Goal: Task Accomplishment & Management: Manage account settings

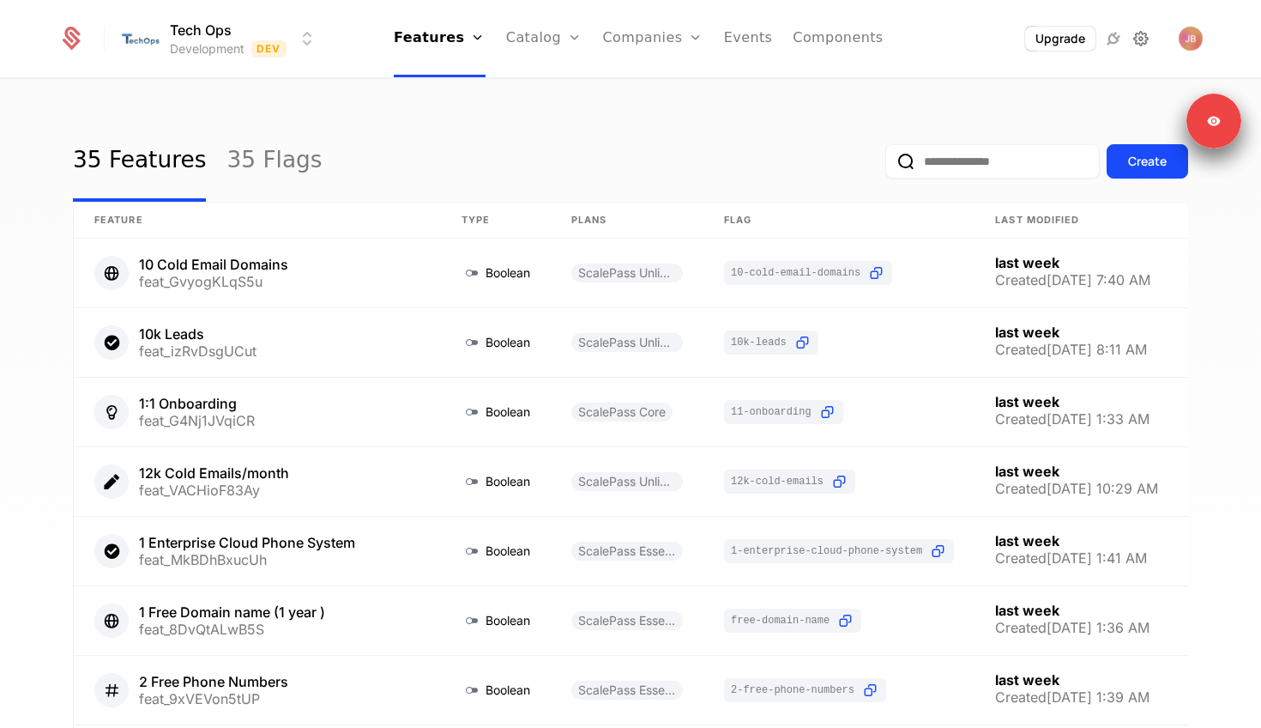
click at [1145, 34] on icon at bounding box center [1141, 38] width 21 height 21
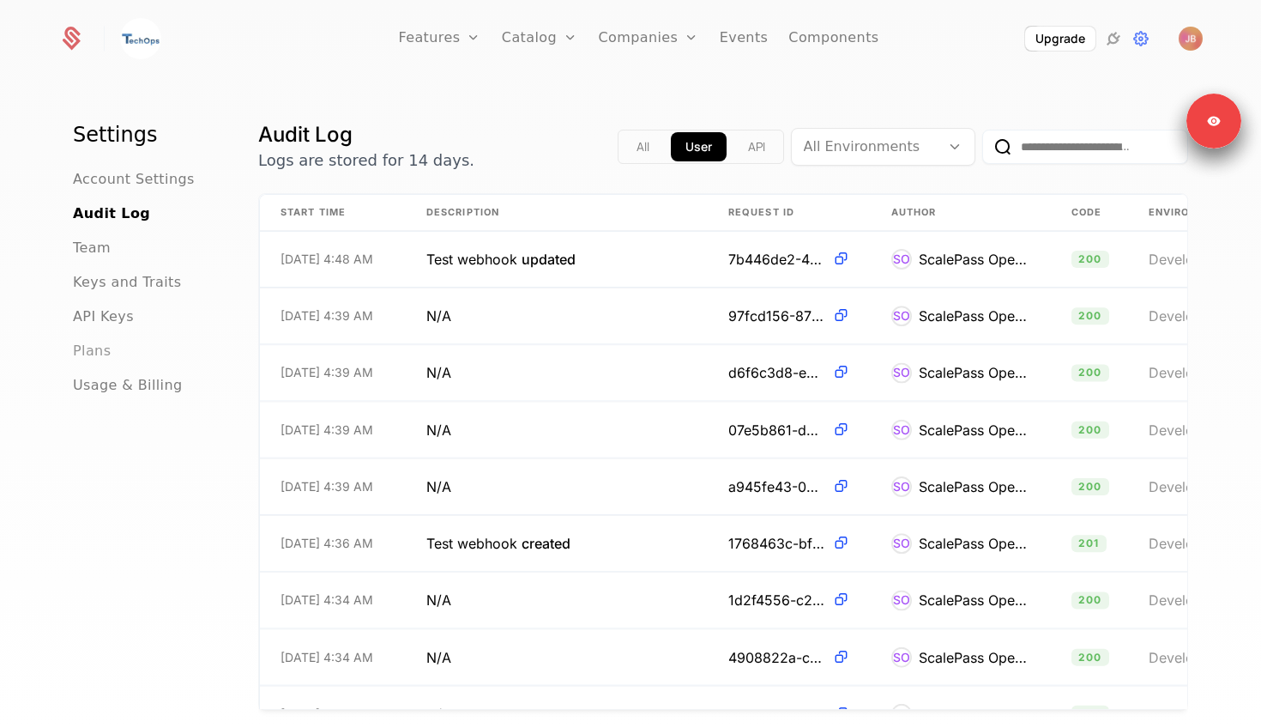
click at [95, 351] on span "Plans" at bounding box center [92, 351] width 38 height 21
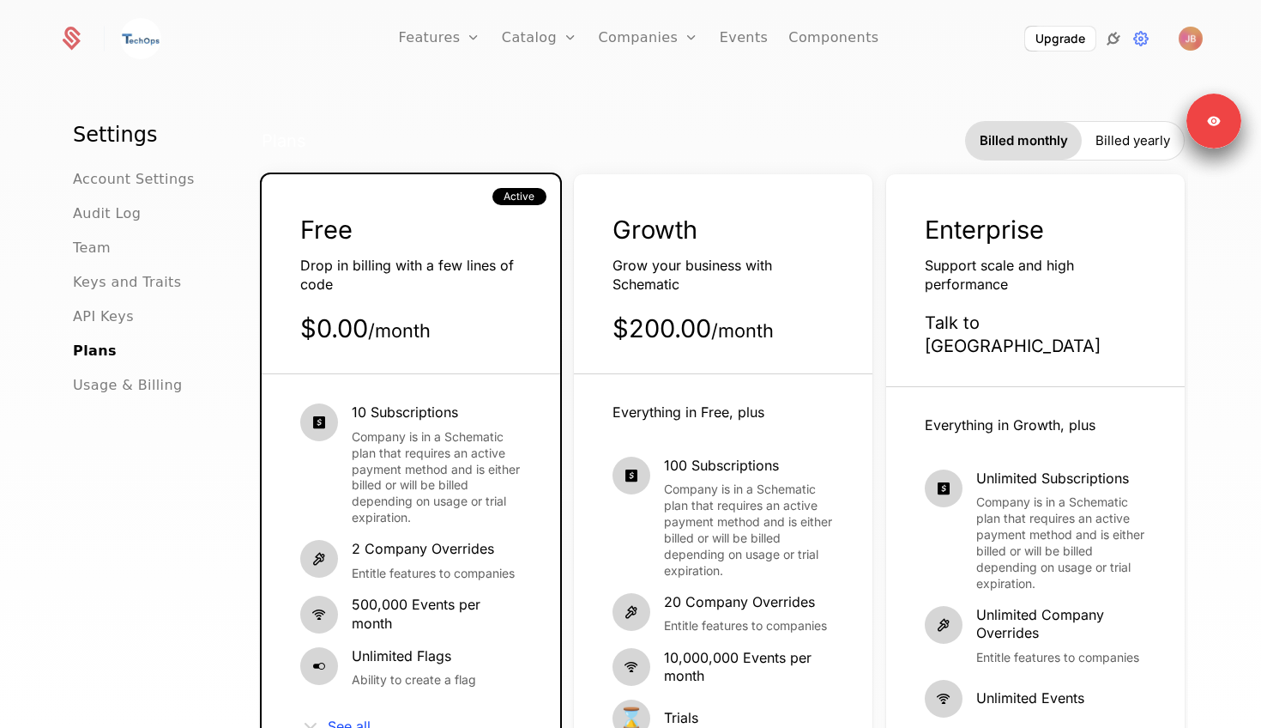
click at [1107, 33] on icon at bounding box center [1113, 38] width 21 height 21
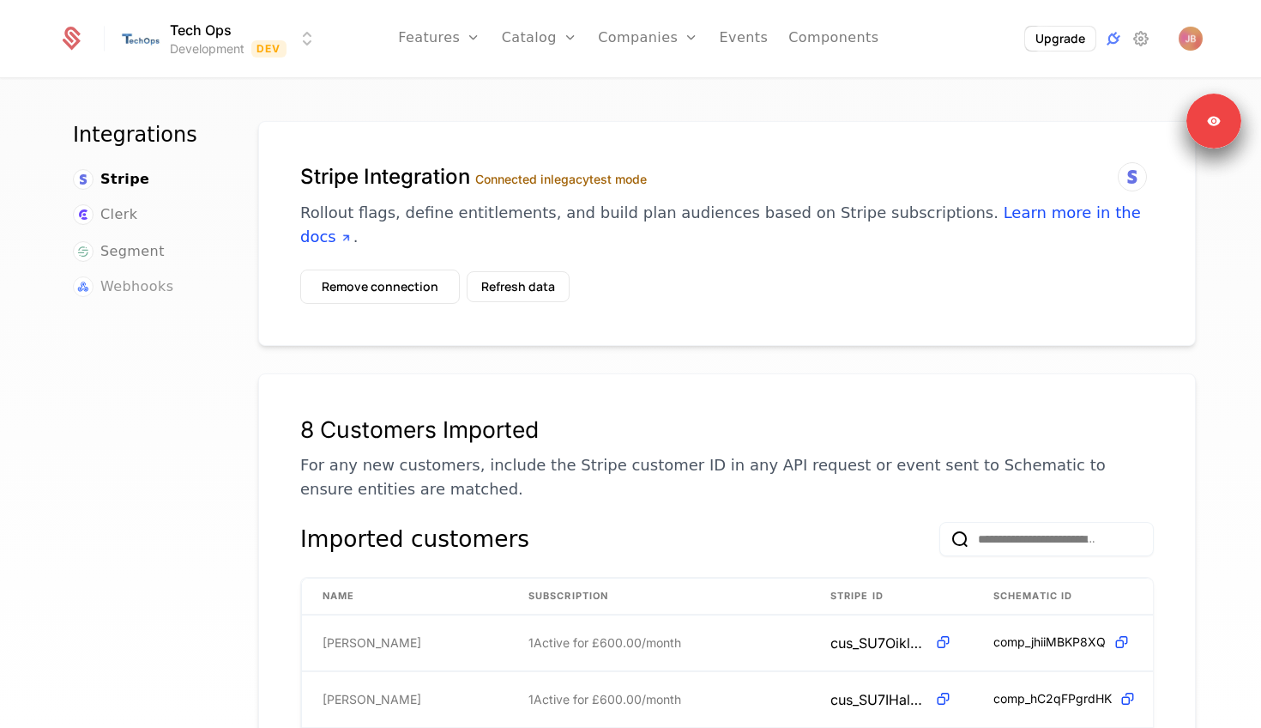
click at [124, 280] on span "Webhooks" at bounding box center [136, 286] width 73 height 21
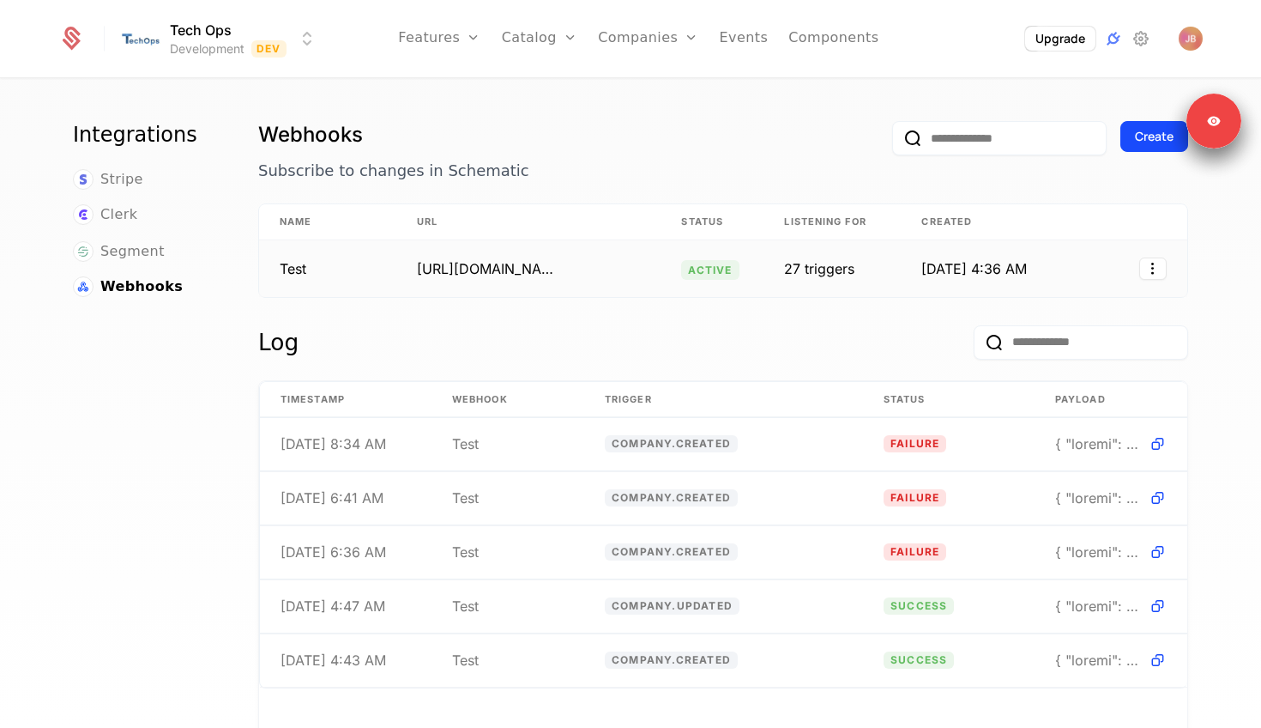
click at [420, 281] on td "https://webhook.site/d2a3efdd-aa0b-4fce-92f7-3bec180eb1bb" at bounding box center [528, 268] width 264 height 57
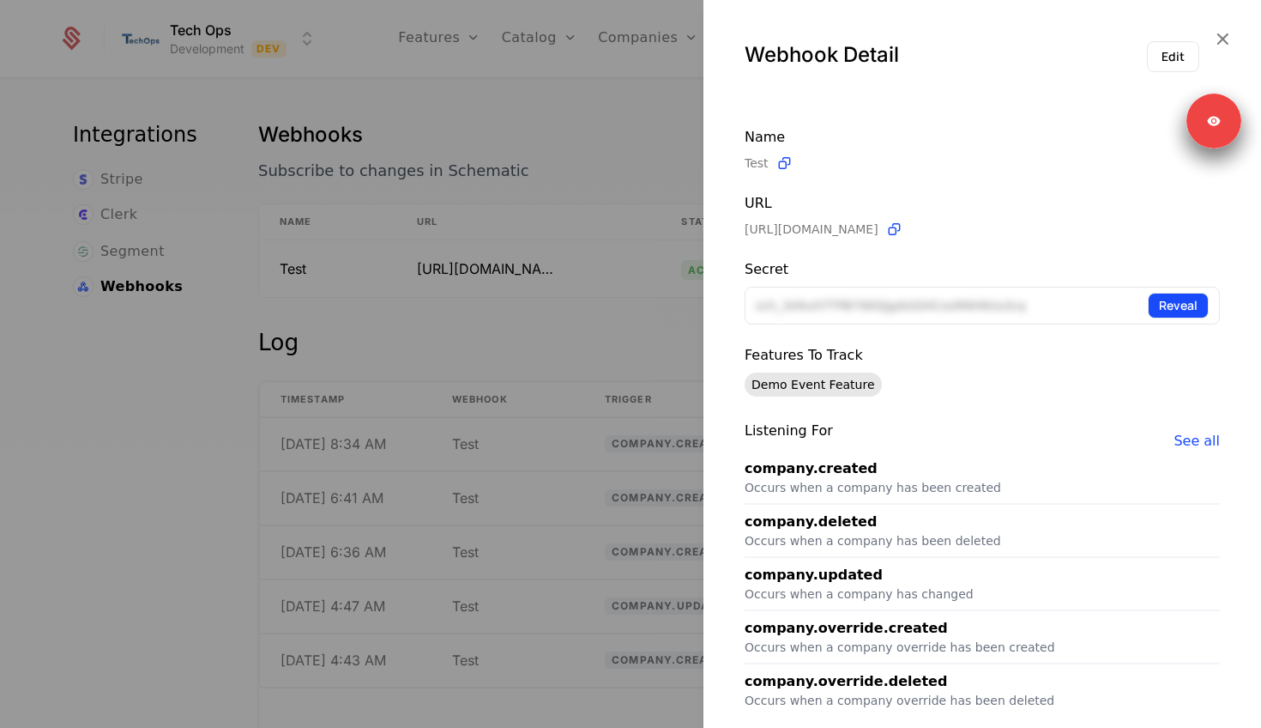
click at [1183, 305] on button "Reveal" at bounding box center [1178, 306] width 61 height 26
click at [615, 333] on div at bounding box center [630, 364] width 1261 height 728
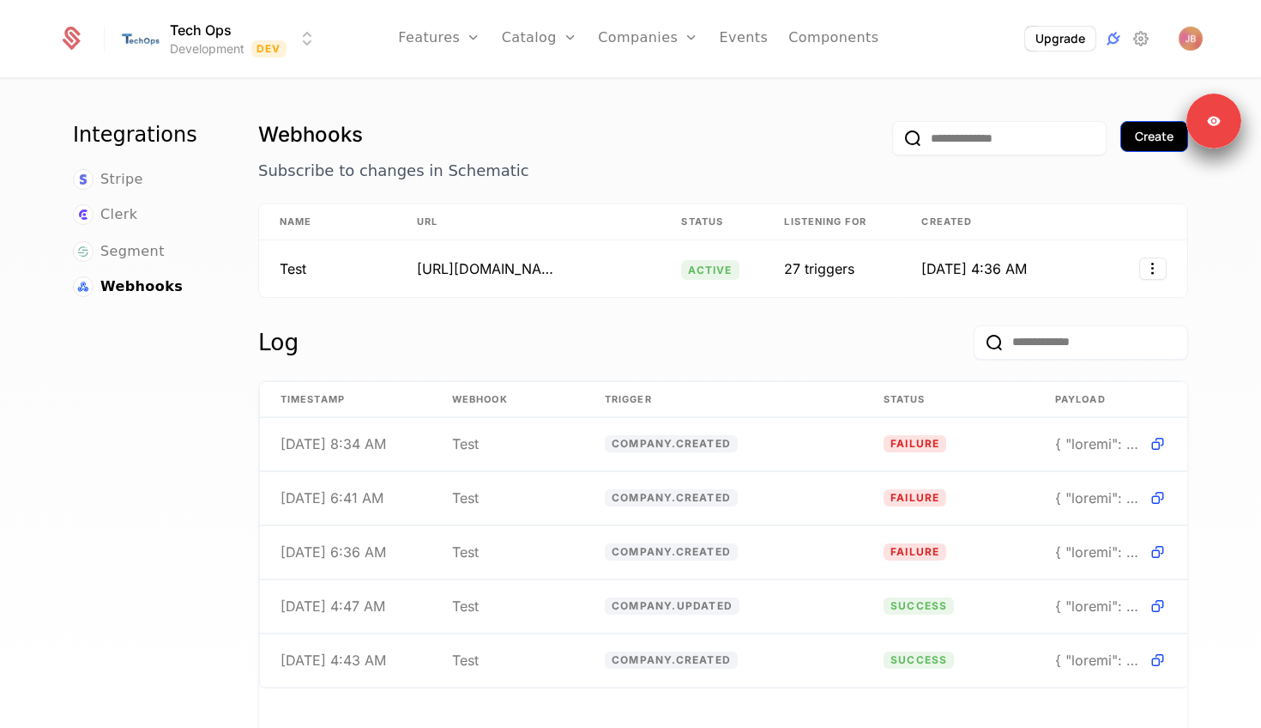
click at [1146, 148] on button "Create" at bounding box center [1155, 136] width 68 height 31
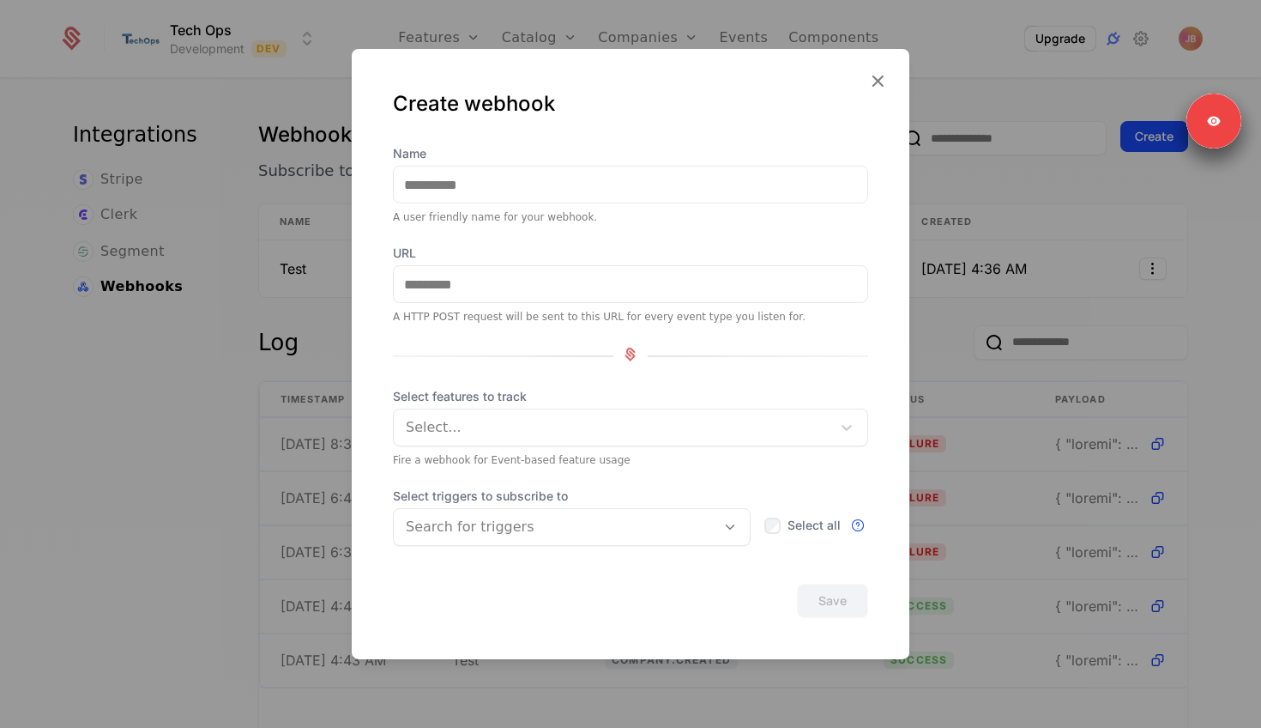
click at [201, 209] on div at bounding box center [630, 364] width 1261 height 728
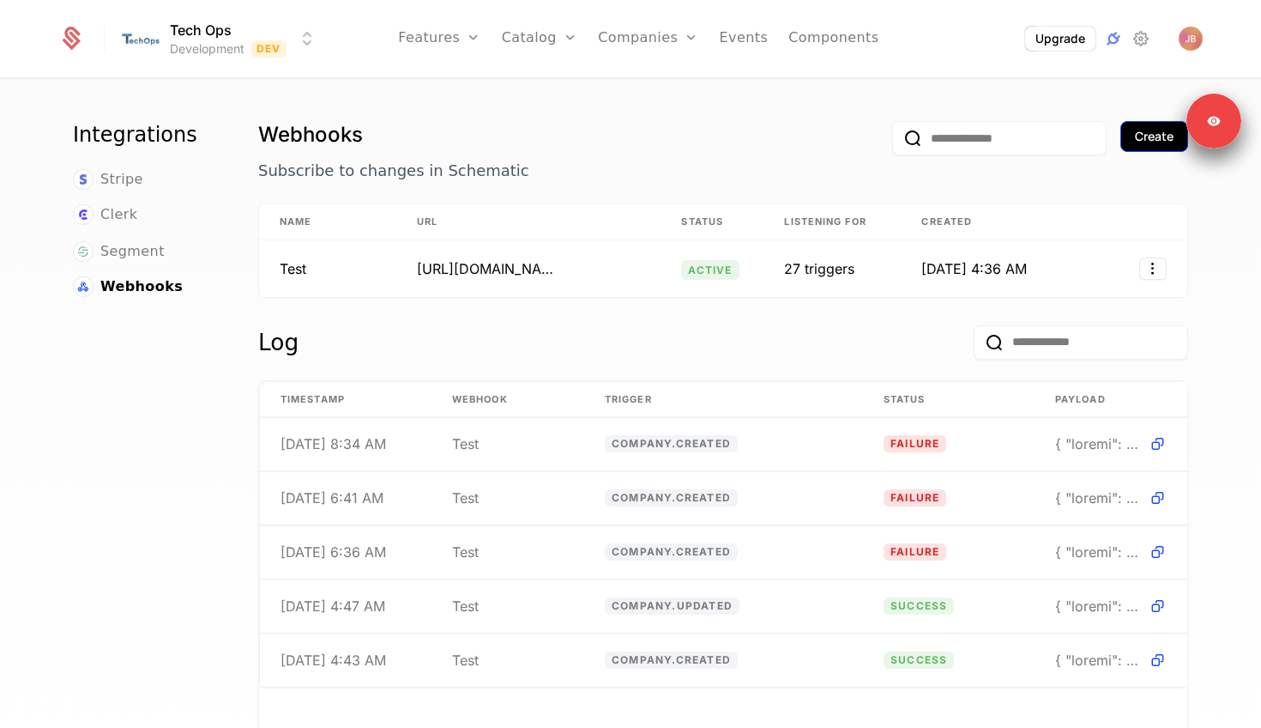
click at [1158, 131] on div "Create" at bounding box center [1154, 136] width 39 height 17
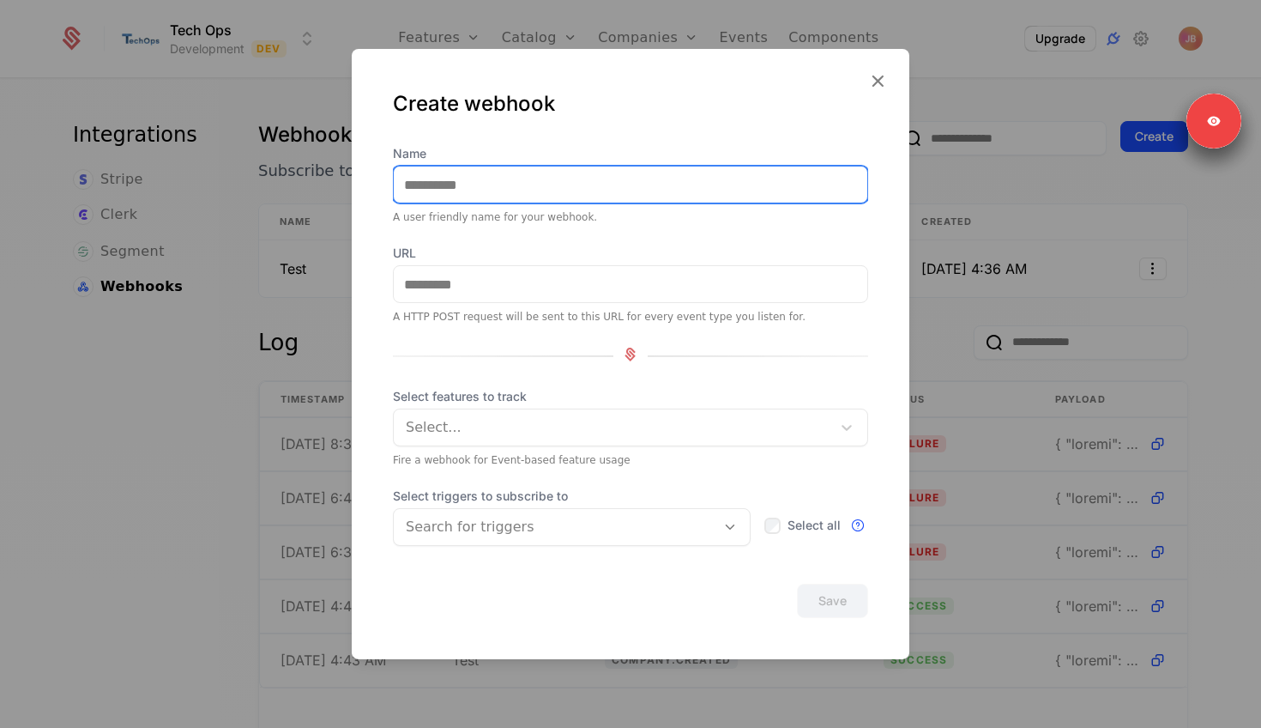
click at [584, 176] on input "Name" at bounding box center [631, 184] width 474 height 36
click at [522, 187] on input "**********" at bounding box center [631, 184] width 474 height 36
type input "**********"
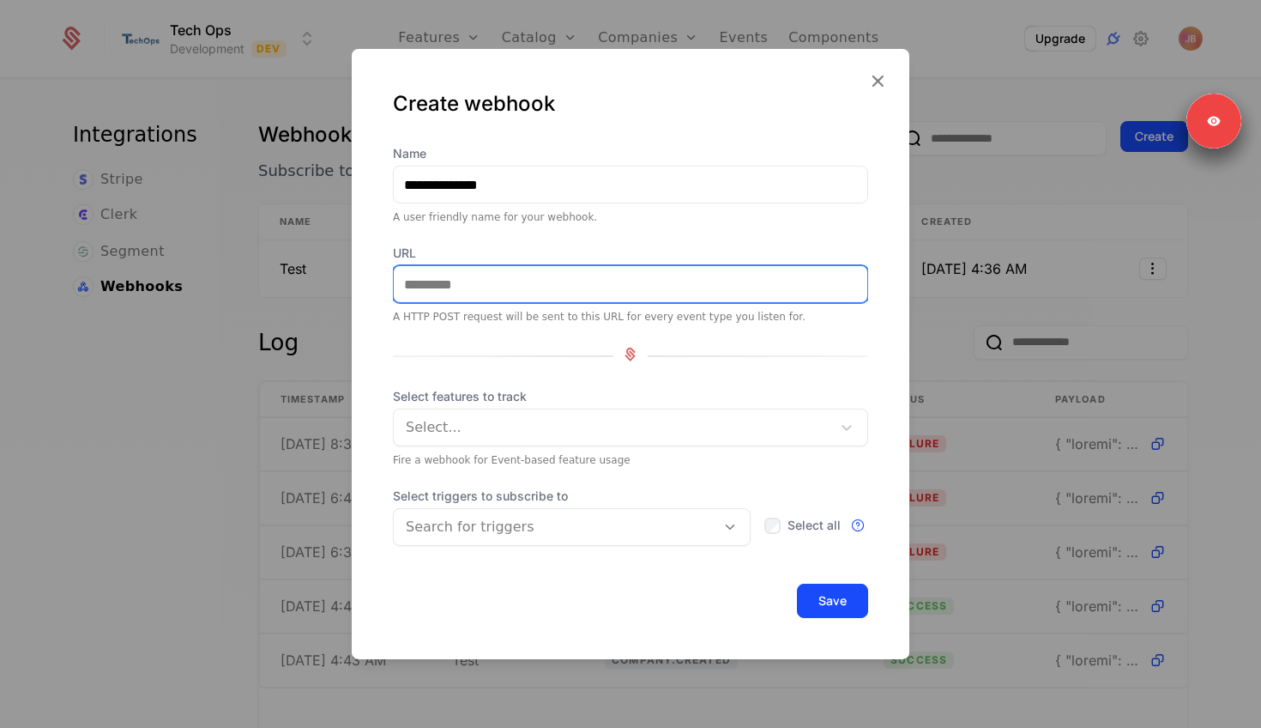
paste input "**********"
type input "**********"
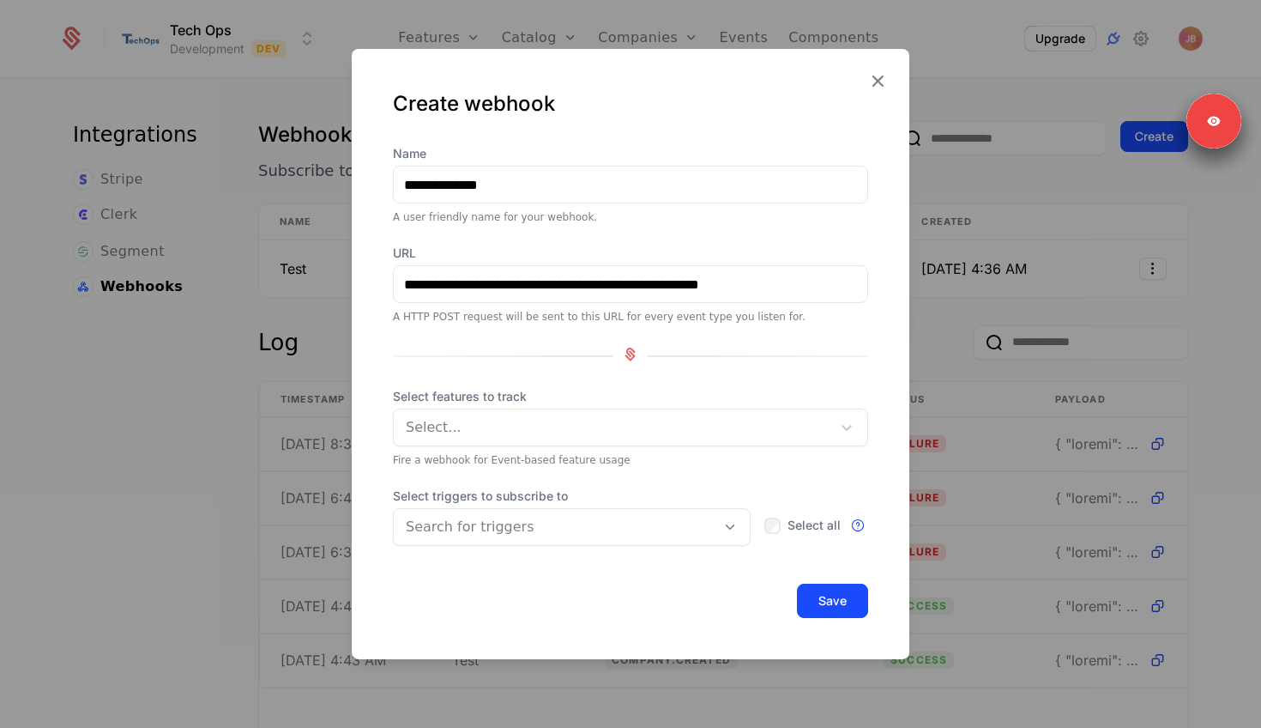
click at [480, 443] on div "Select..." at bounding box center [630, 427] width 475 height 38
click at [487, 400] on span "Select features to track" at bounding box center [630, 396] width 475 height 17
click at [450, 524] on div at bounding box center [555, 527] width 298 height 24
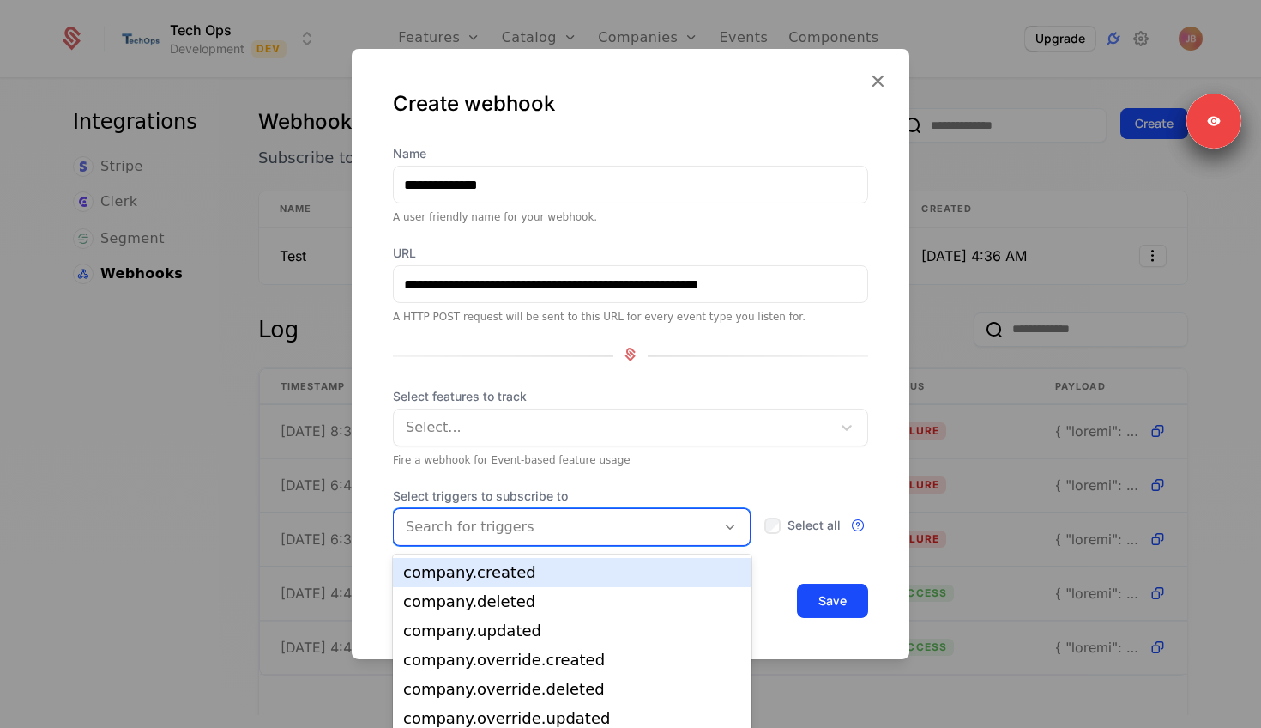
scroll to position [15, 0]
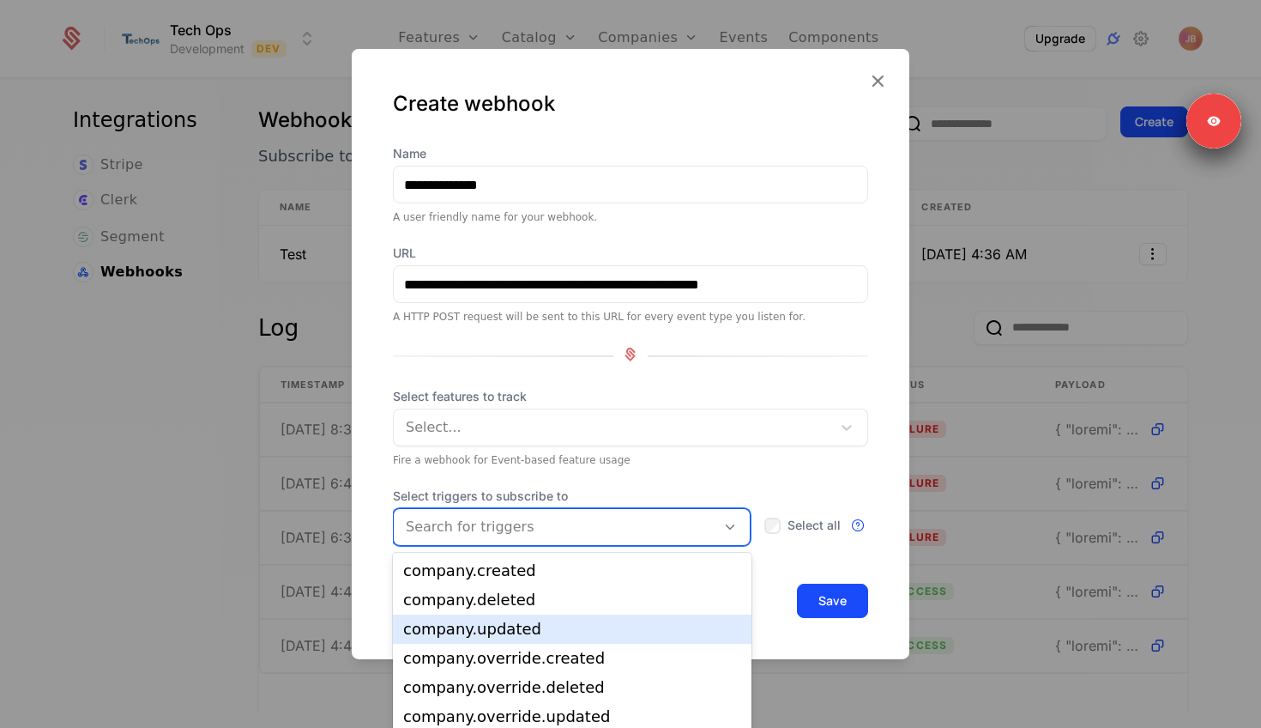
click at [467, 614] on div "company.updated" at bounding box center [572, 628] width 359 height 29
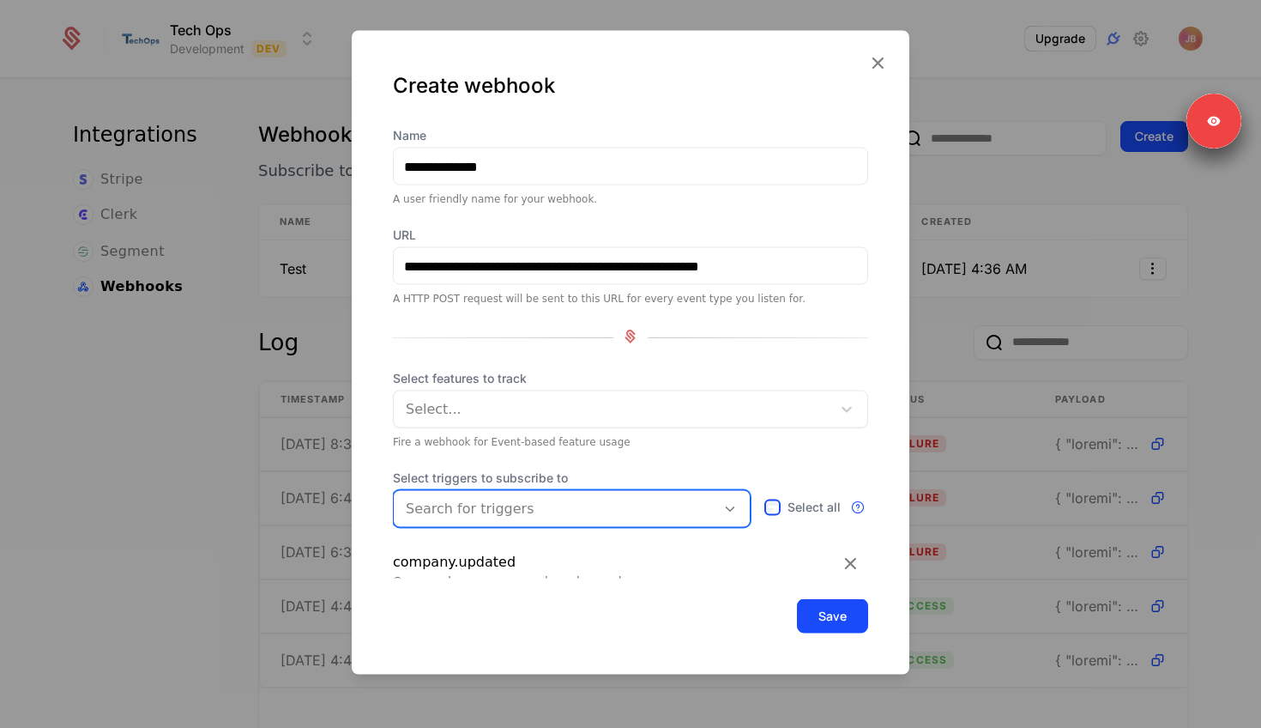
scroll to position [17, 0]
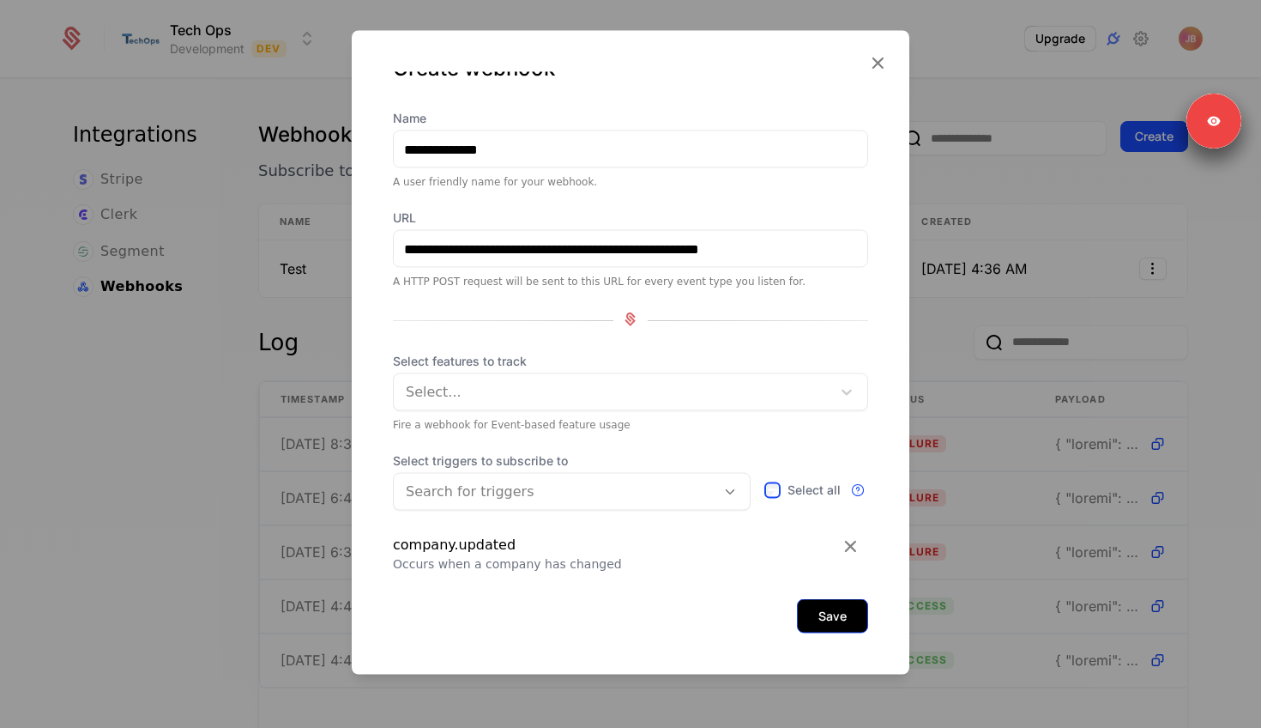
click at [851, 608] on button "Save" at bounding box center [832, 616] width 71 height 34
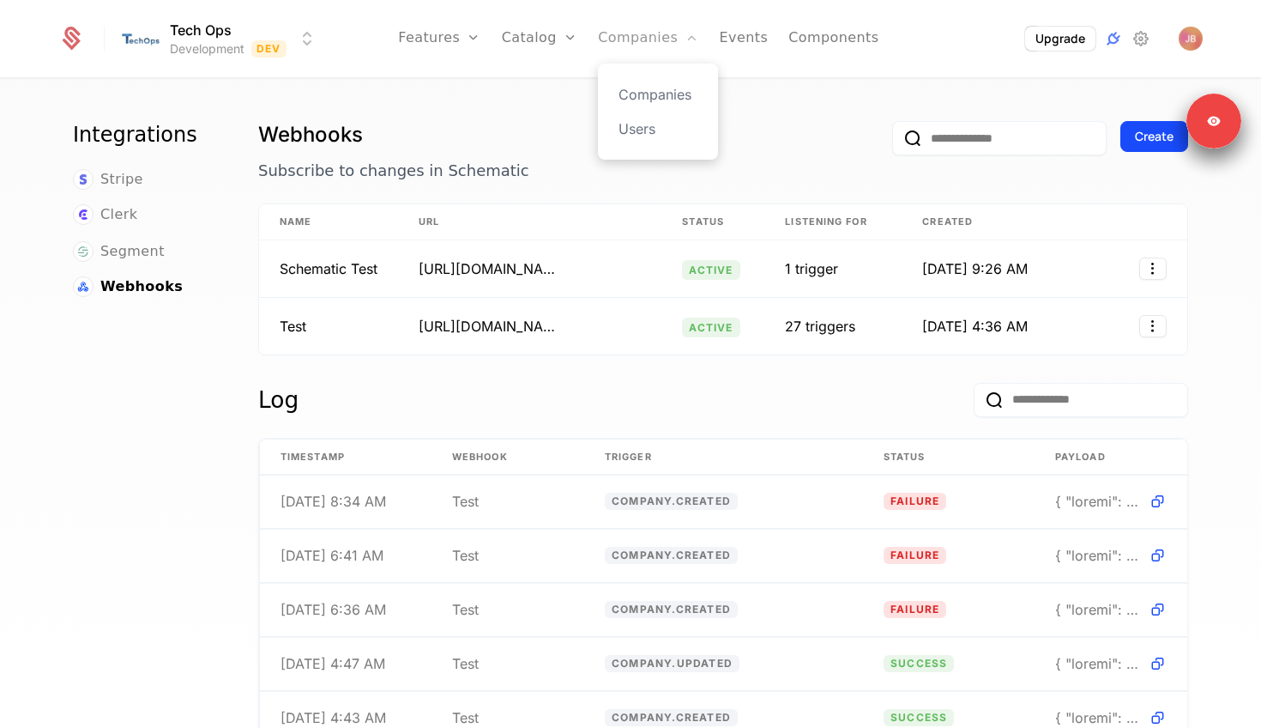
click at [653, 55] on link "Companies" at bounding box center [648, 38] width 100 height 77
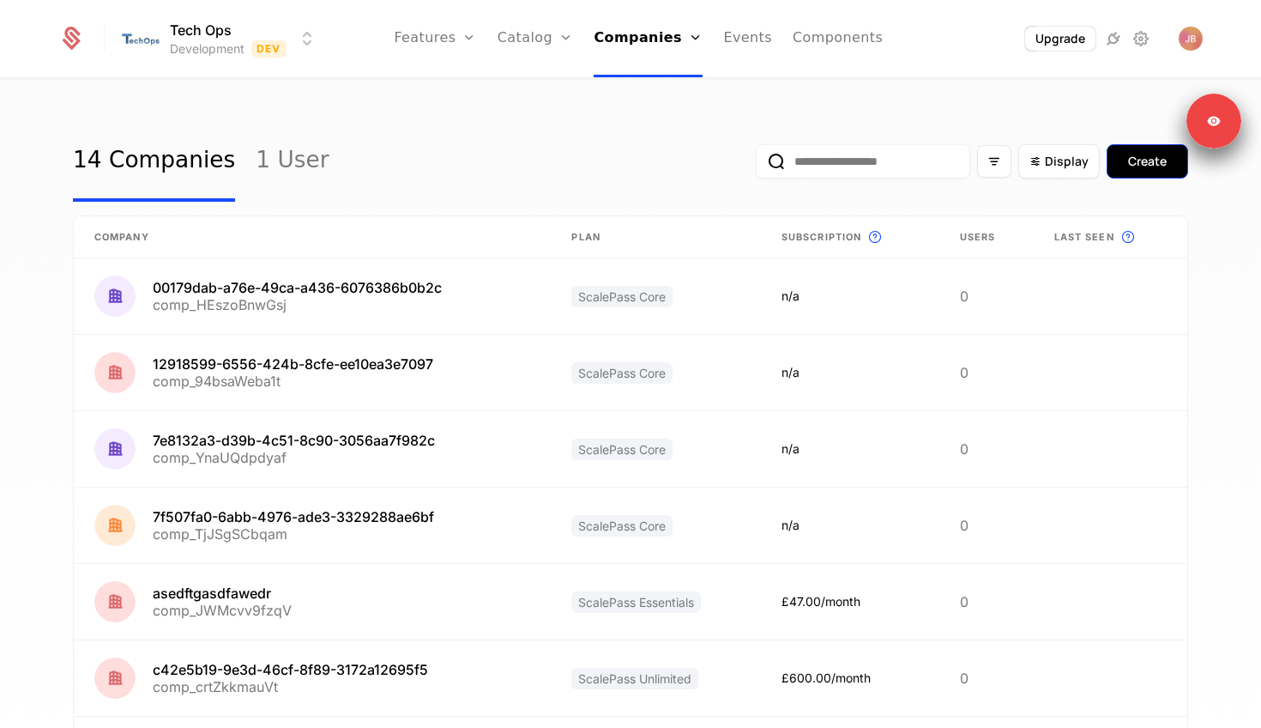
click at [1157, 171] on button "Create" at bounding box center [1148, 161] width 82 height 34
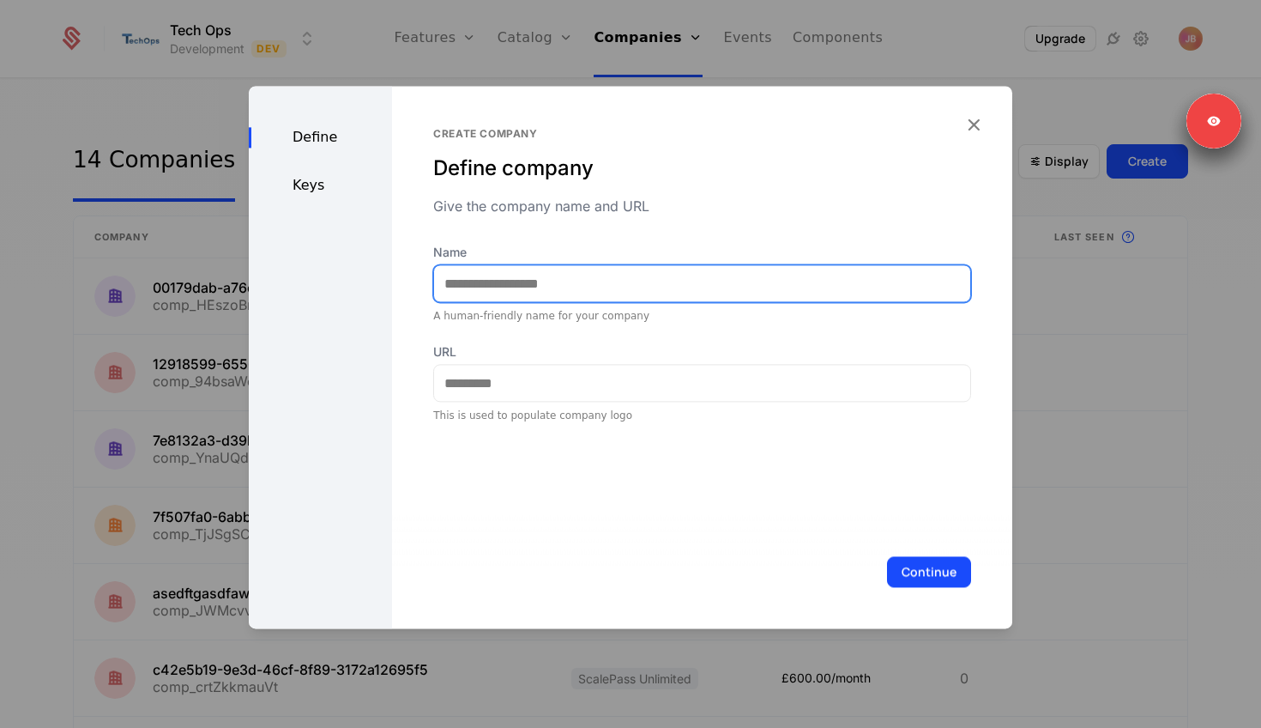
click at [487, 281] on input "Name" at bounding box center [702, 283] width 536 height 36
type input "**********"
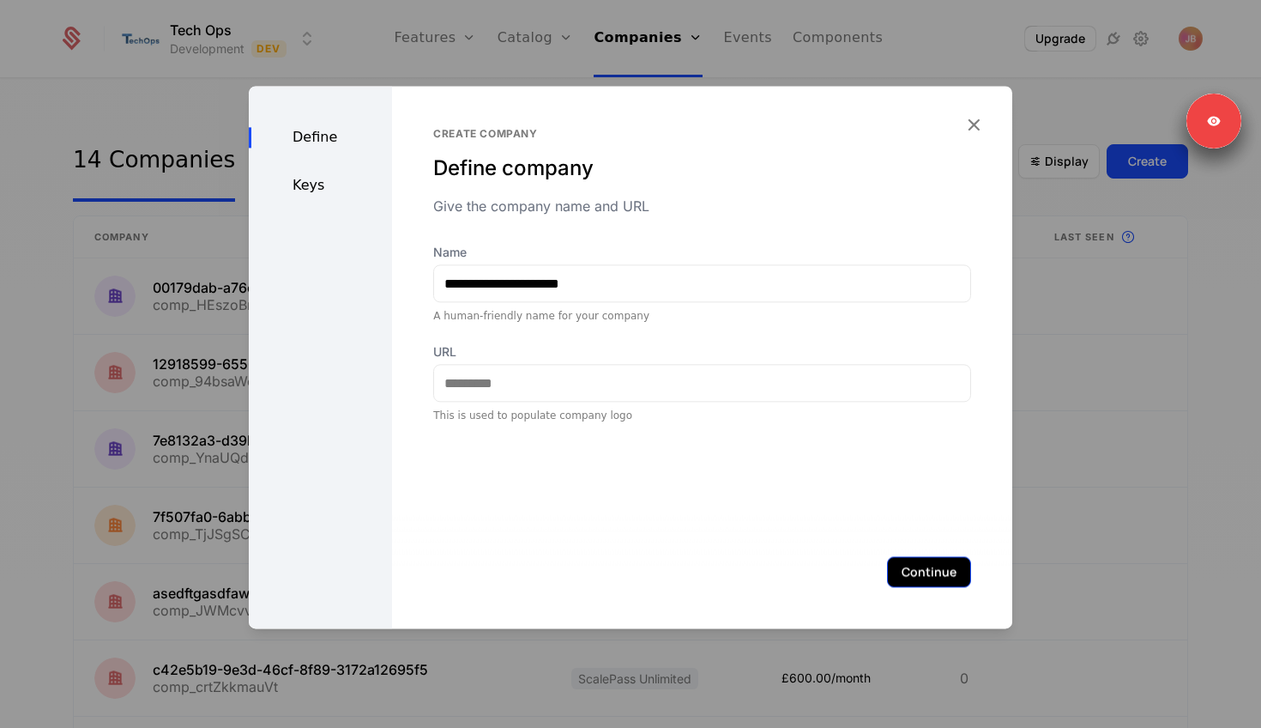
click at [934, 573] on button "Continue" at bounding box center [929, 571] width 84 height 31
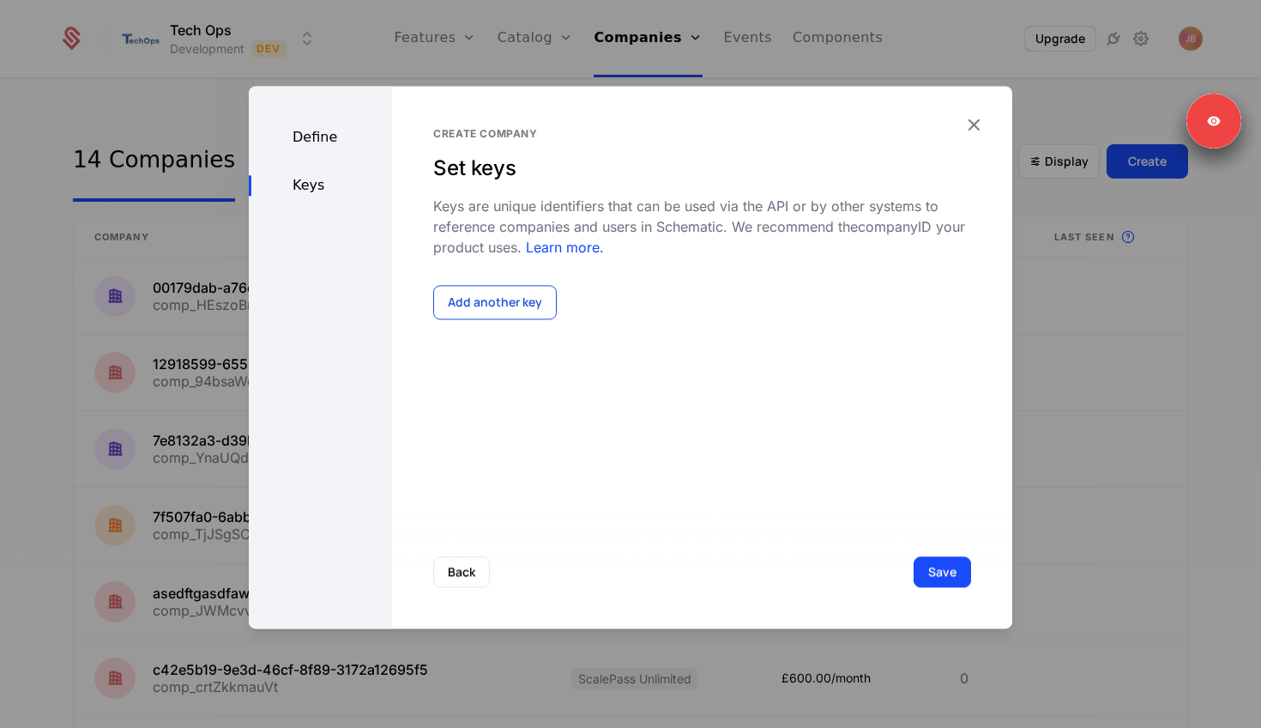
click at [471, 288] on button "Add another key" at bounding box center [495, 302] width 124 height 34
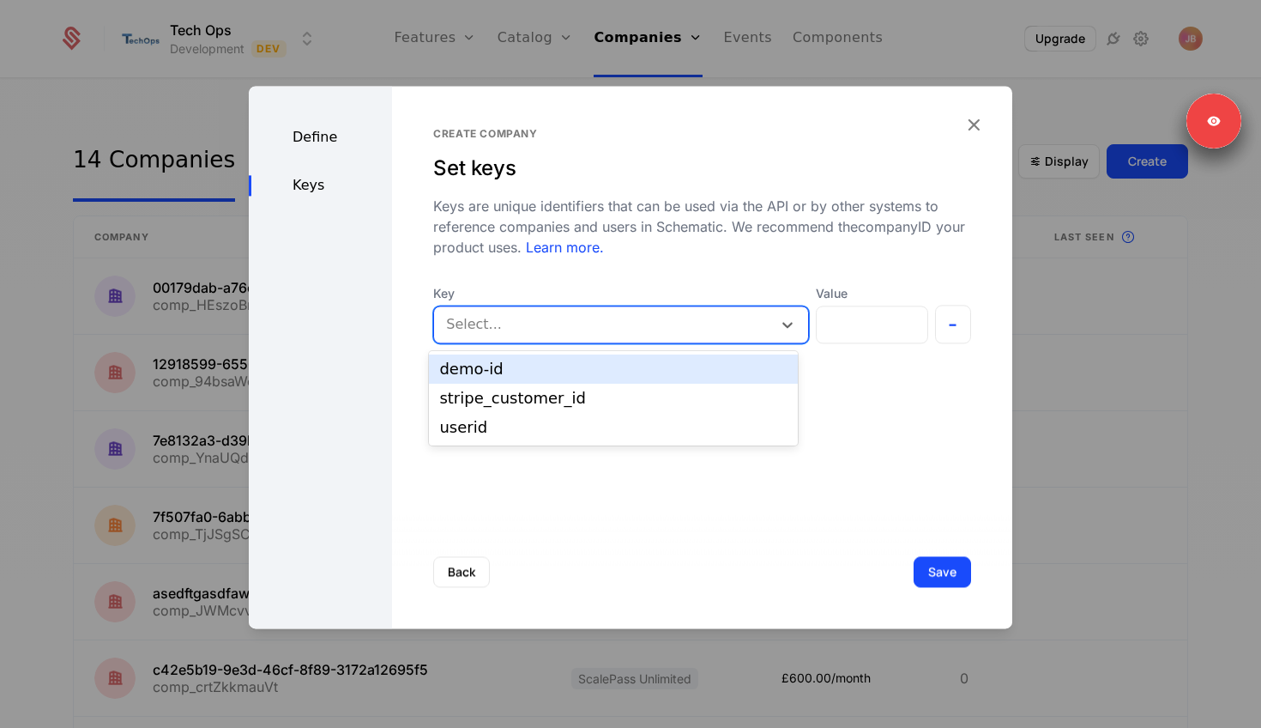
click at [508, 317] on div at bounding box center [603, 324] width 314 height 24
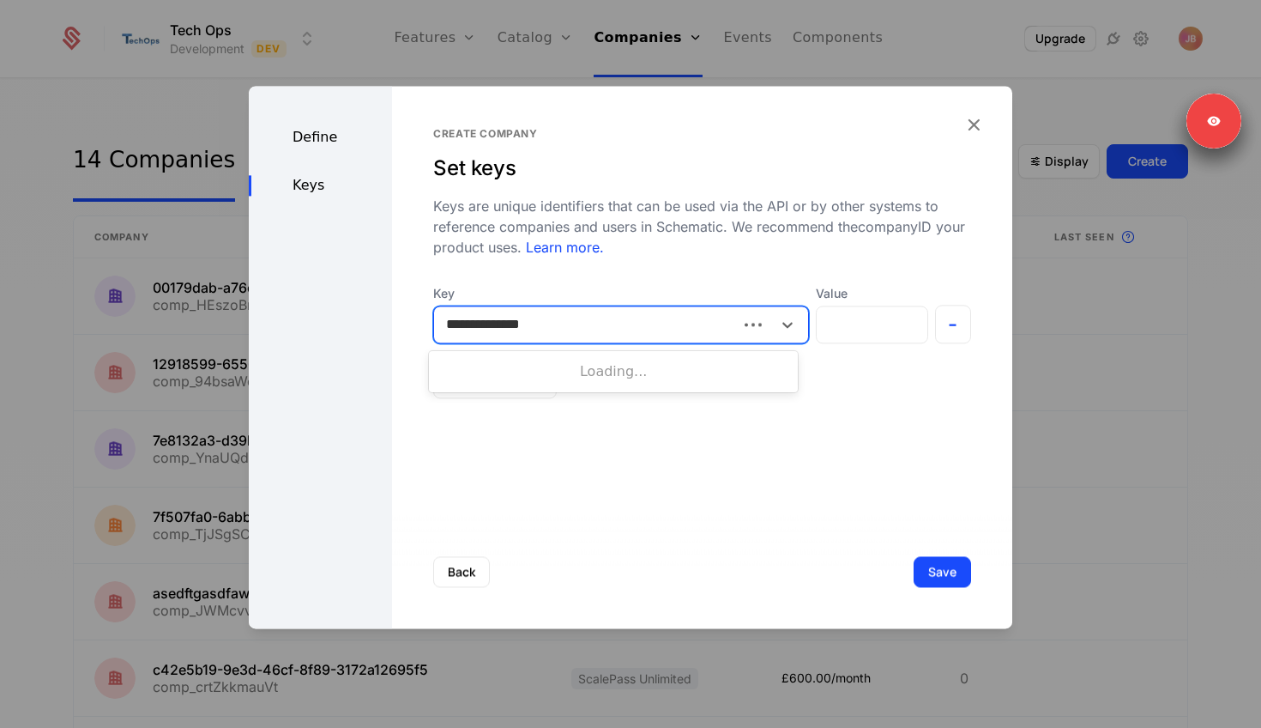
type input "**********"
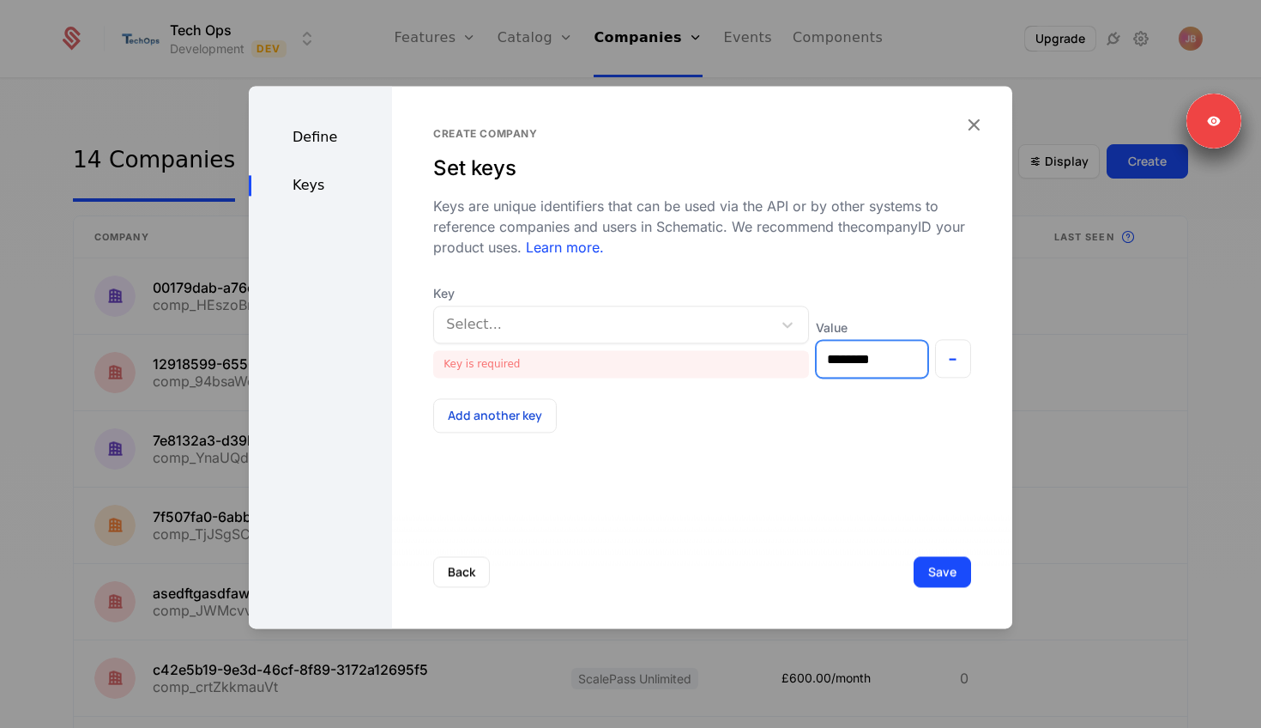
type input "********"
click at [558, 344] on div "Key Select... Key is required" at bounding box center [621, 331] width 376 height 93
click at [558, 322] on div at bounding box center [603, 324] width 314 height 24
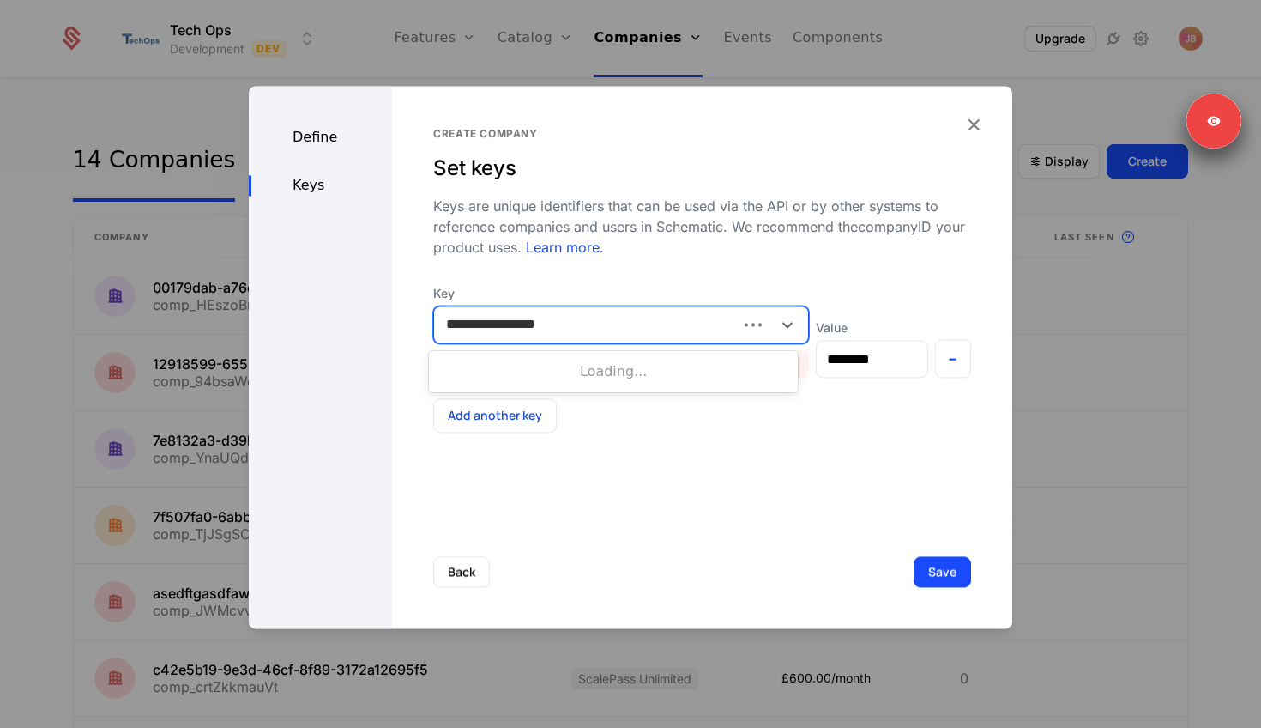
type input "**********"
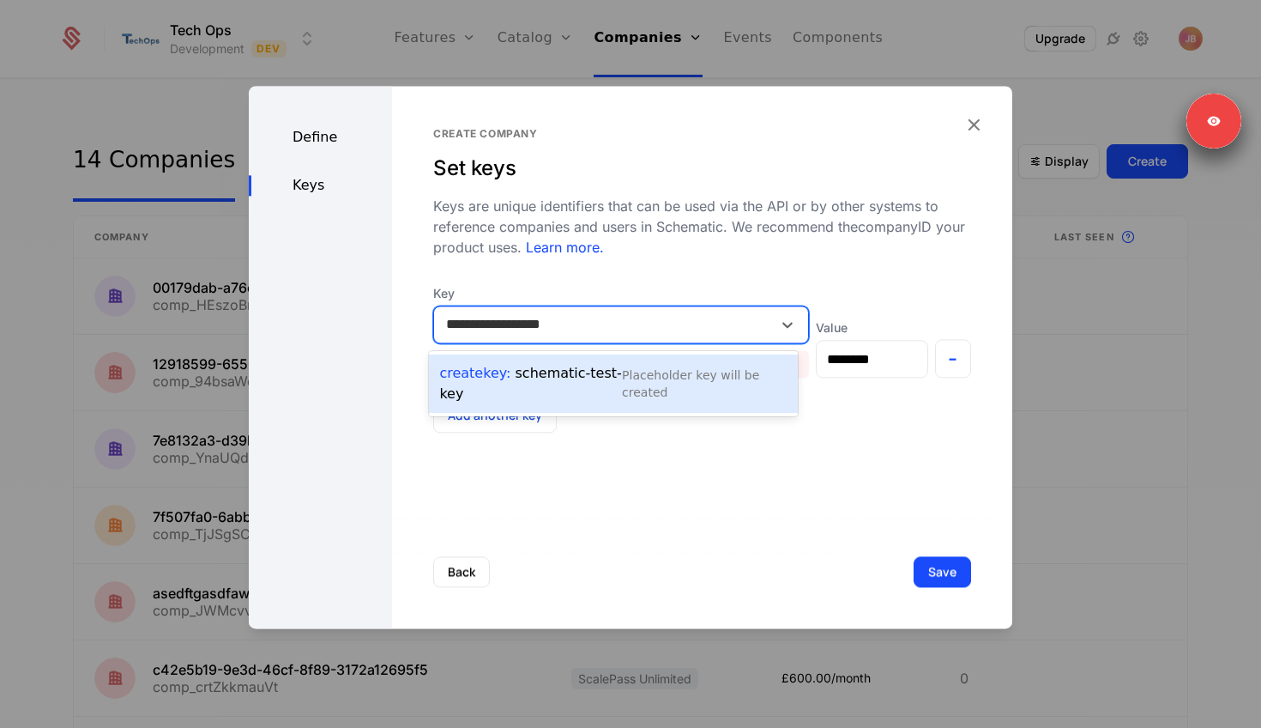
click at [556, 370] on div "Create Key : schematic-test-key" at bounding box center [530, 383] width 183 height 41
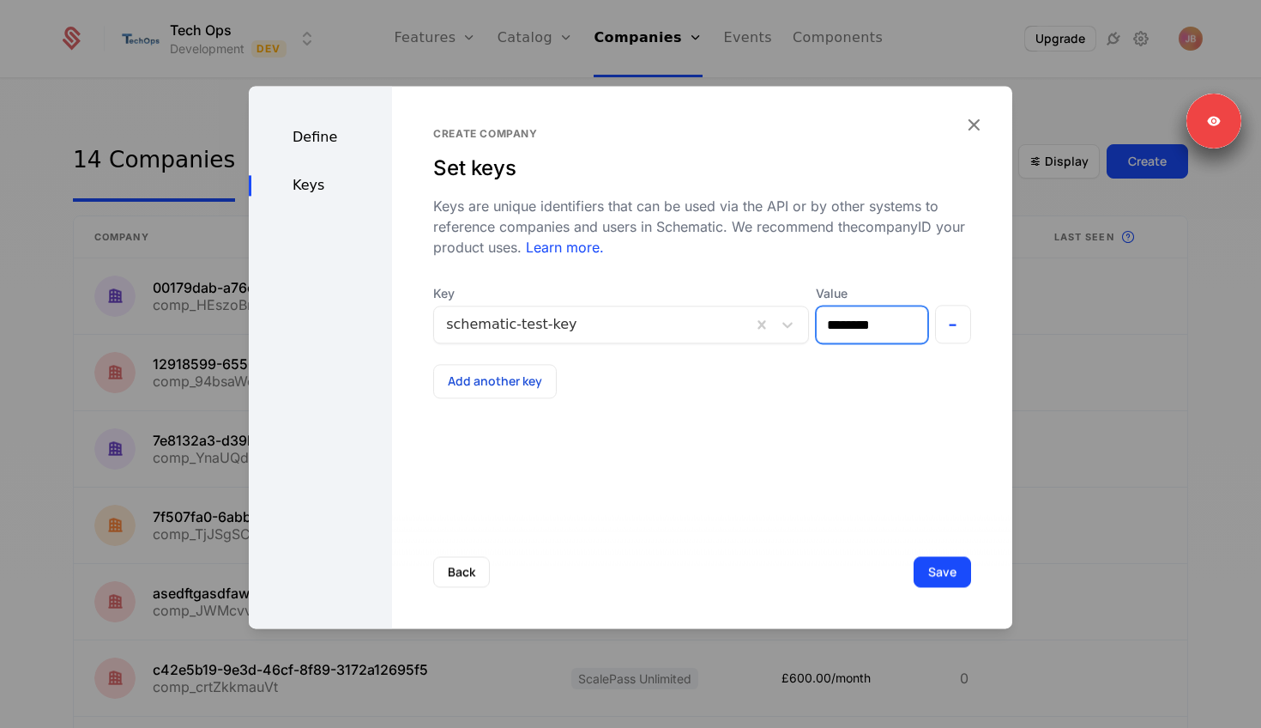
click at [817, 326] on input "********" at bounding box center [872, 324] width 110 height 36
type input "**********"
click at [940, 570] on button "Save" at bounding box center [942, 571] width 57 height 31
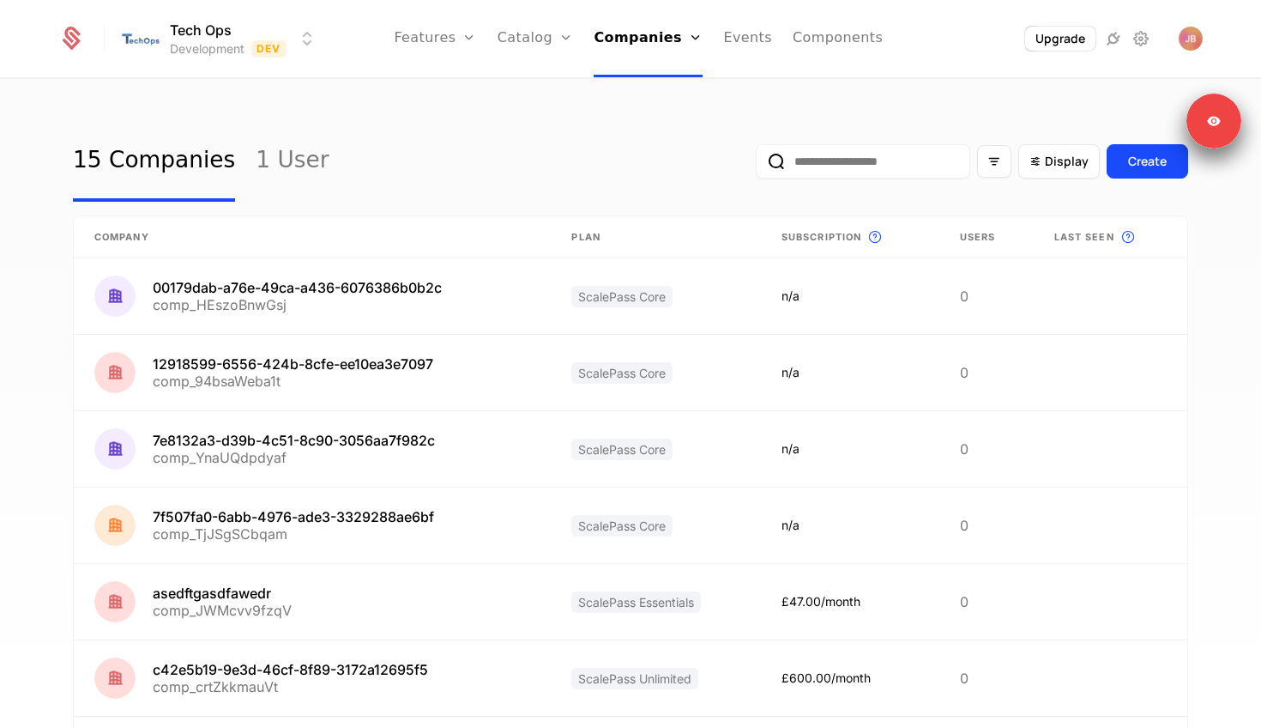
click at [802, 165] on input "email" at bounding box center [863, 161] width 215 height 34
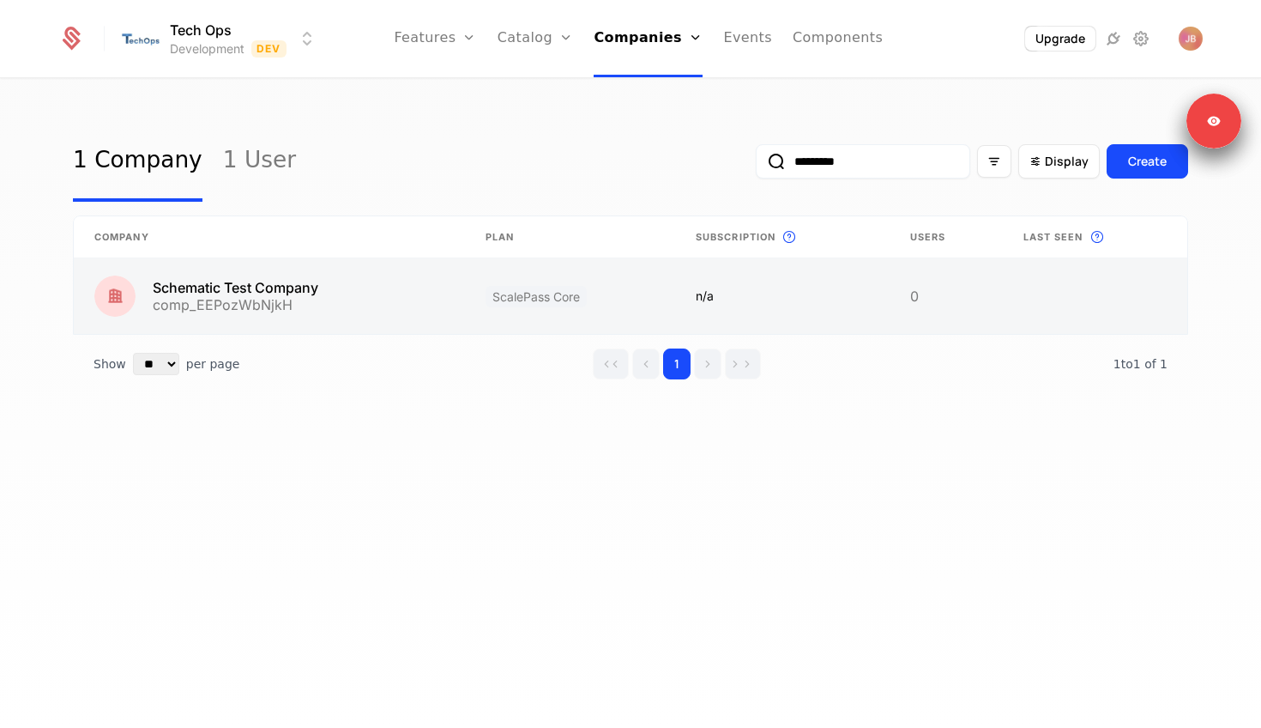
type input "*********"
click at [377, 292] on link at bounding box center [269, 296] width 391 height 76
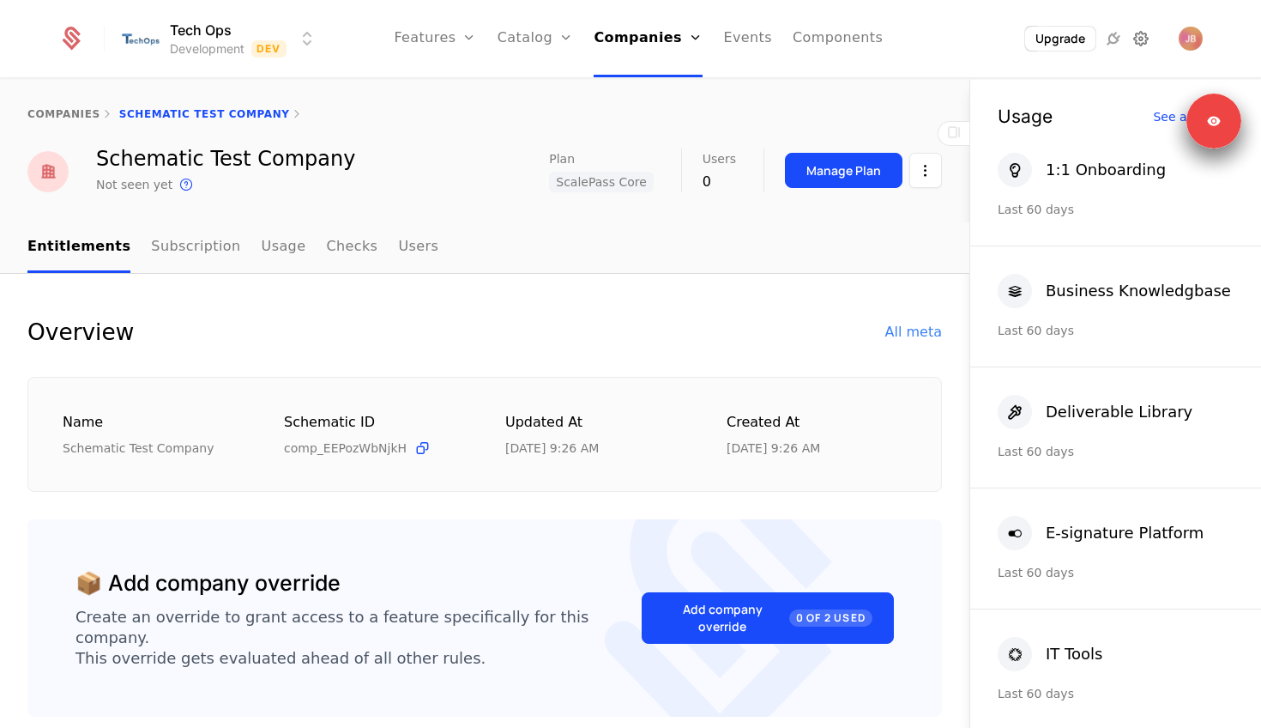
click at [1135, 41] on icon at bounding box center [1141, 38] width 21 height 21
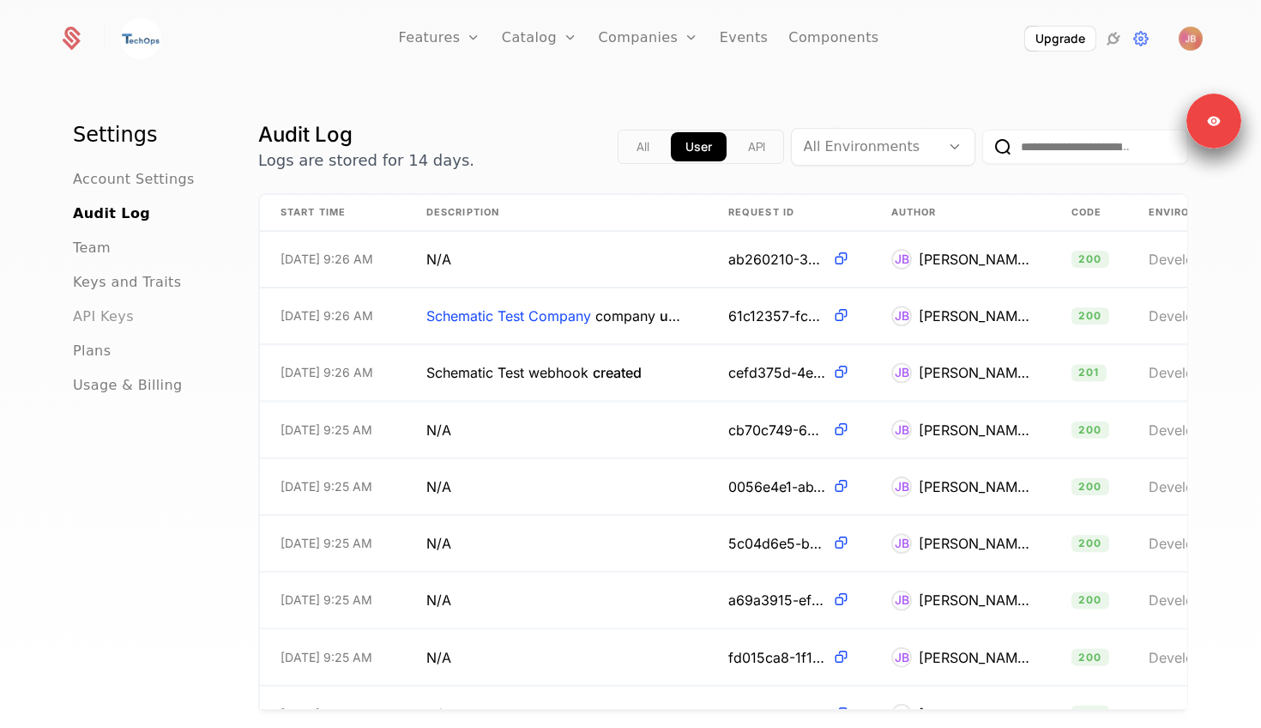
click at [101, 319] on span "API Keys" at bounding box center [103, 316] width 61 height 21
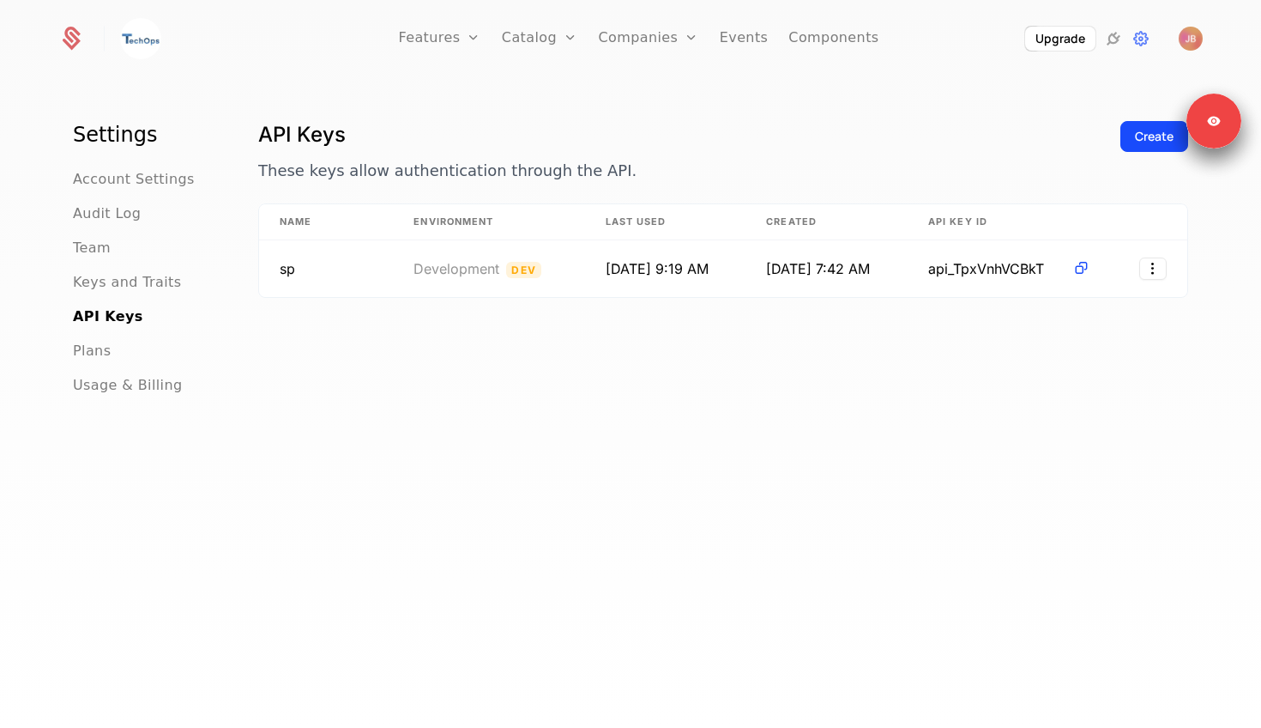
click at [1137, 153] on div "Create" at bounding box center [1155, 162] width 68 height 82
click at [1140, 137] on div "Create" at bounding box center [1154, 136] width 39 height 17
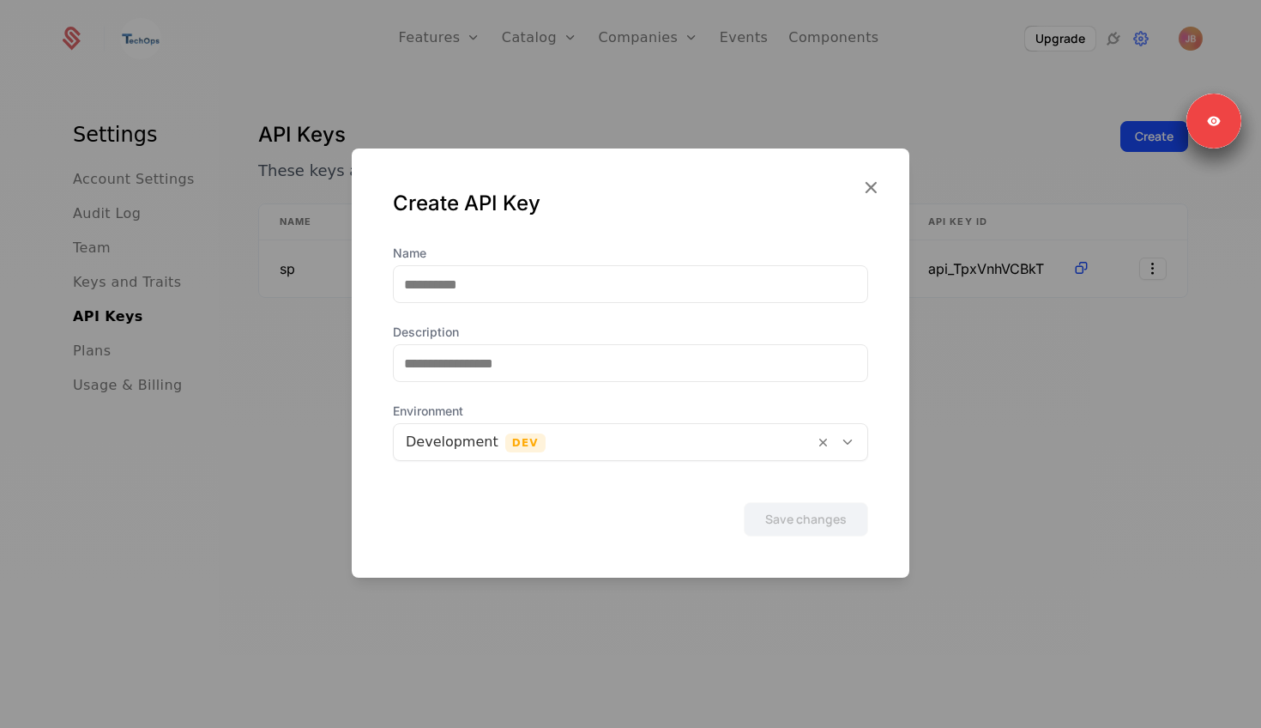
click at [677, 305] on div "Name Description Environment Development Dev" at bounding box center [630, 353] width 475 height 216
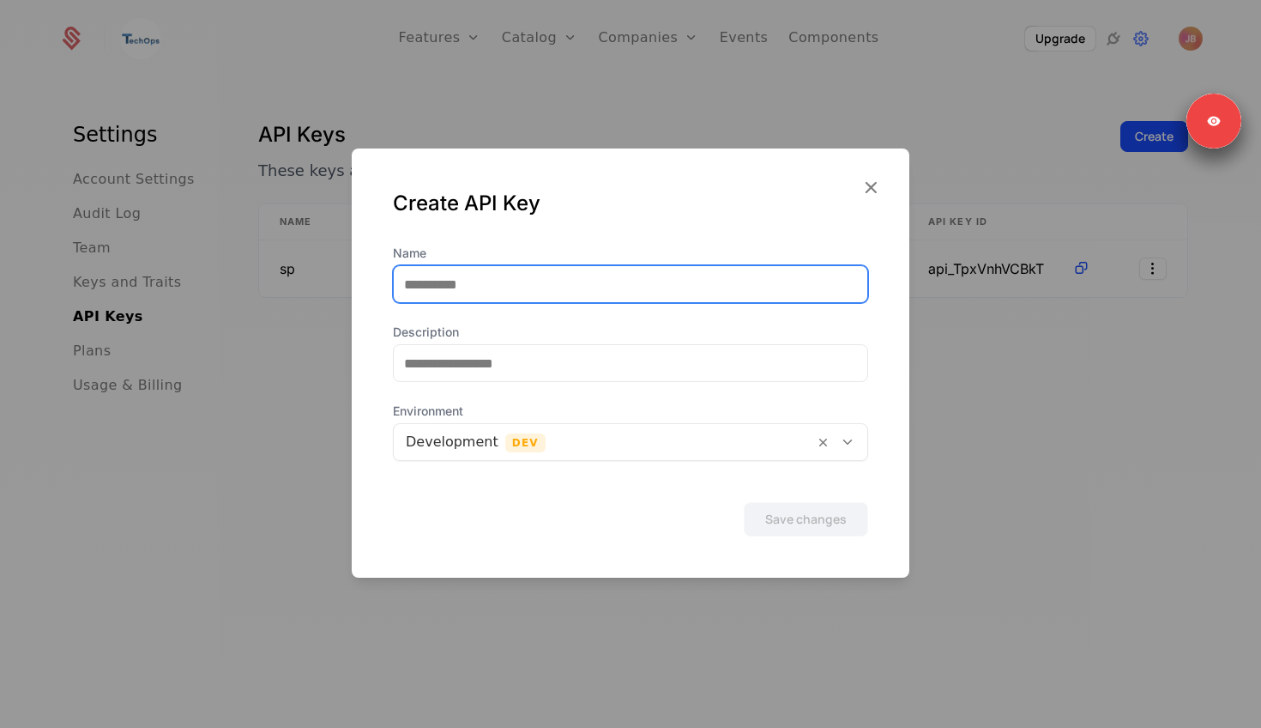
click at [632, 301] on input "Name" at bounding box center [631, 284] width 474 height 36
type input "**********"
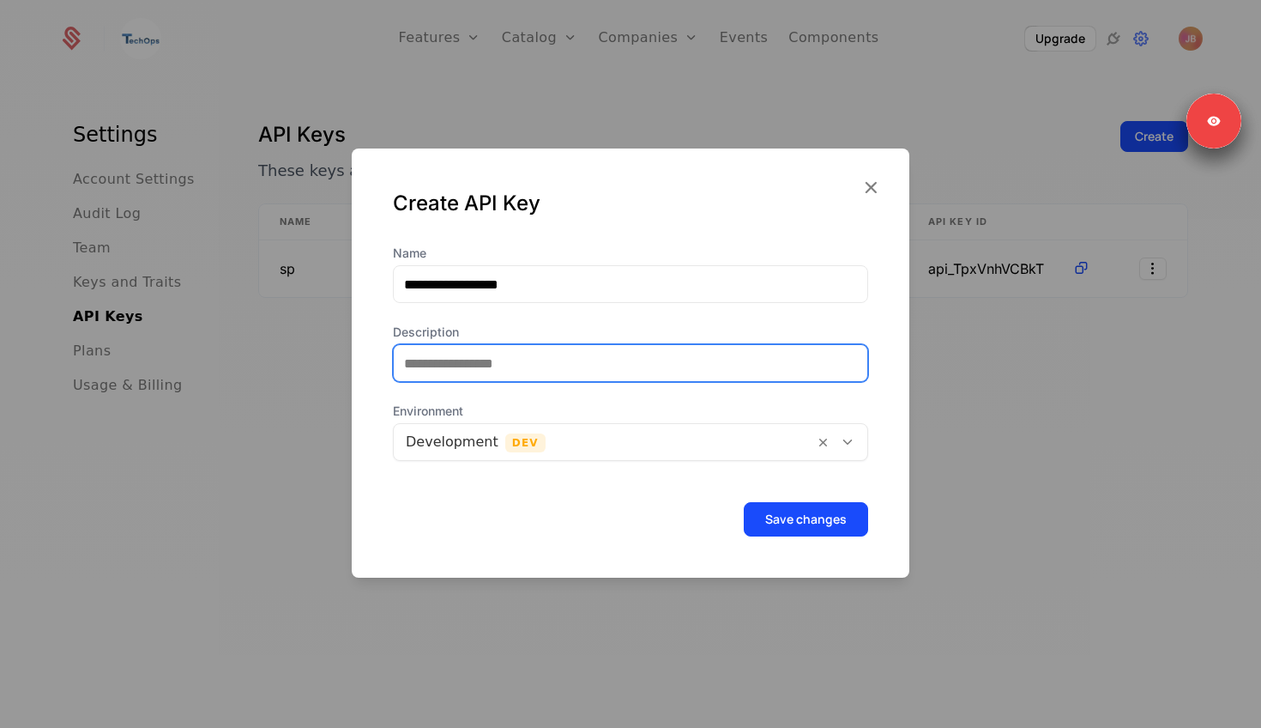
click at [569, 357] on input "Description" at bounding box center [631, 363] width 474 height 36
type input "**********"
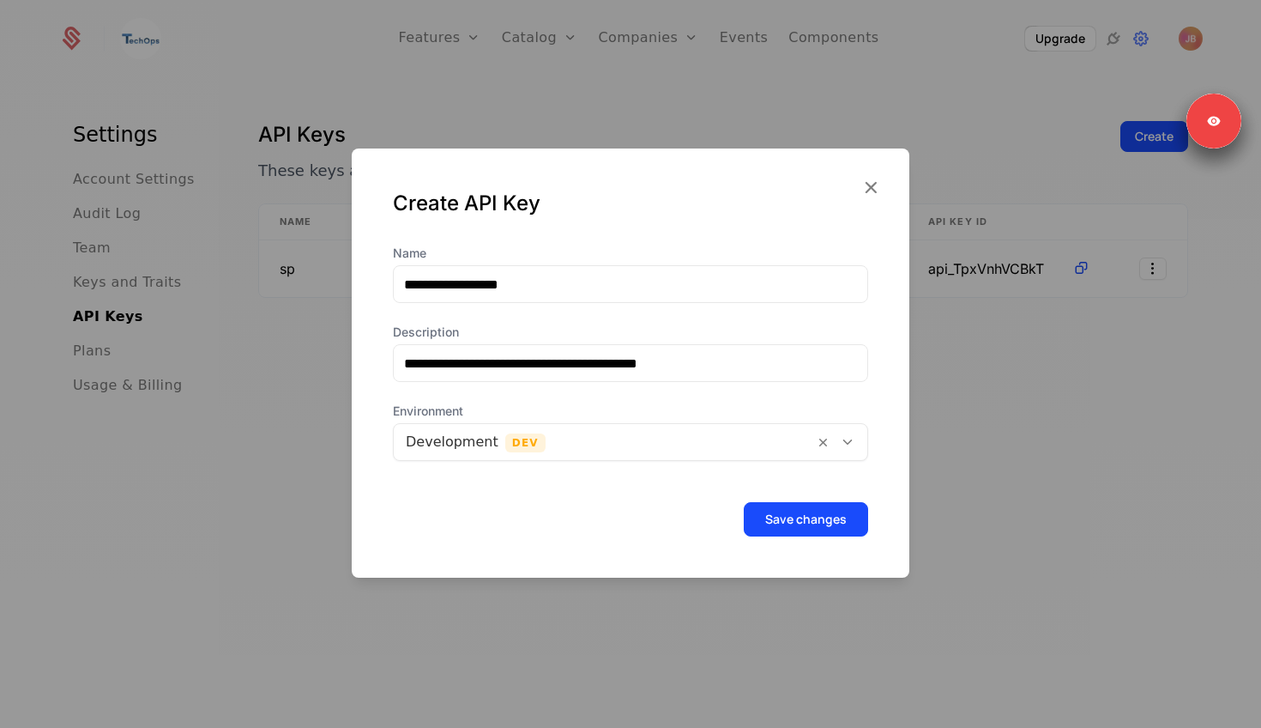
click at [555, 453] on div at bounding box center [604, 442] width 396 height 24
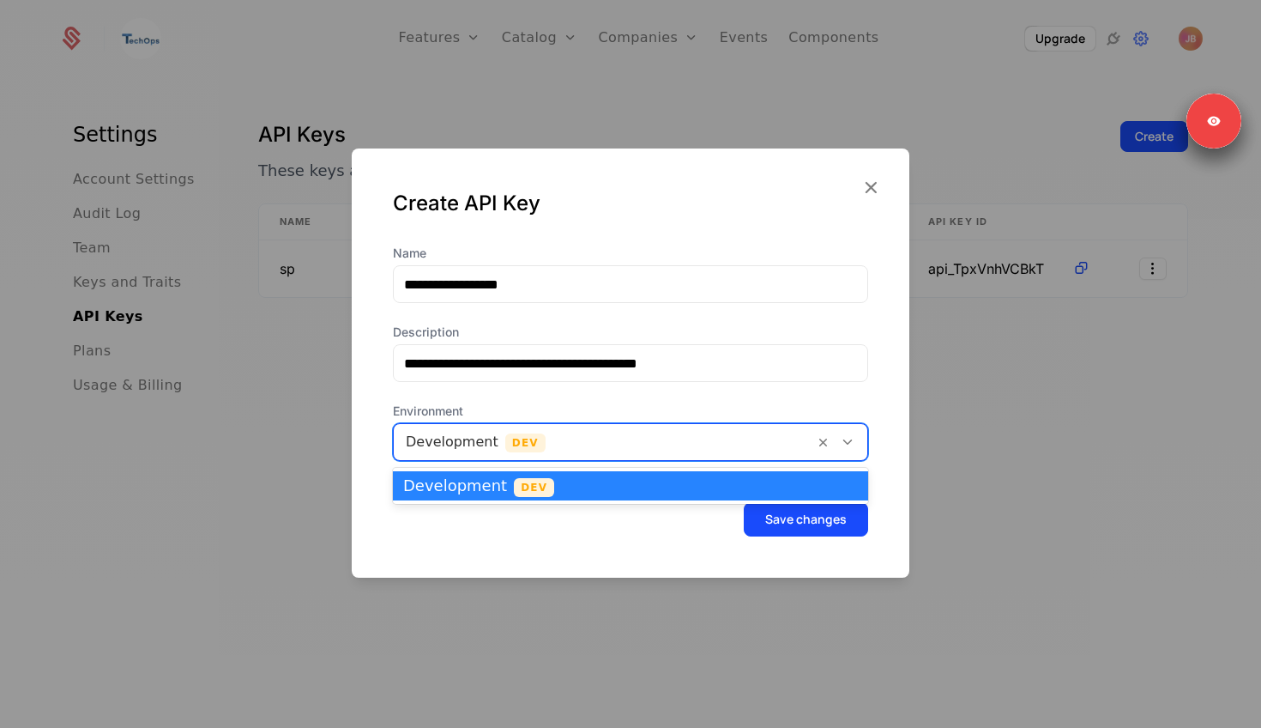
click at [529, 503] on div "Development Dev" at bounding box center [630, 486] width 475 height 36
click at [536, 490] on span "Dev" at bounding box center [534, 487] width 40 height 19
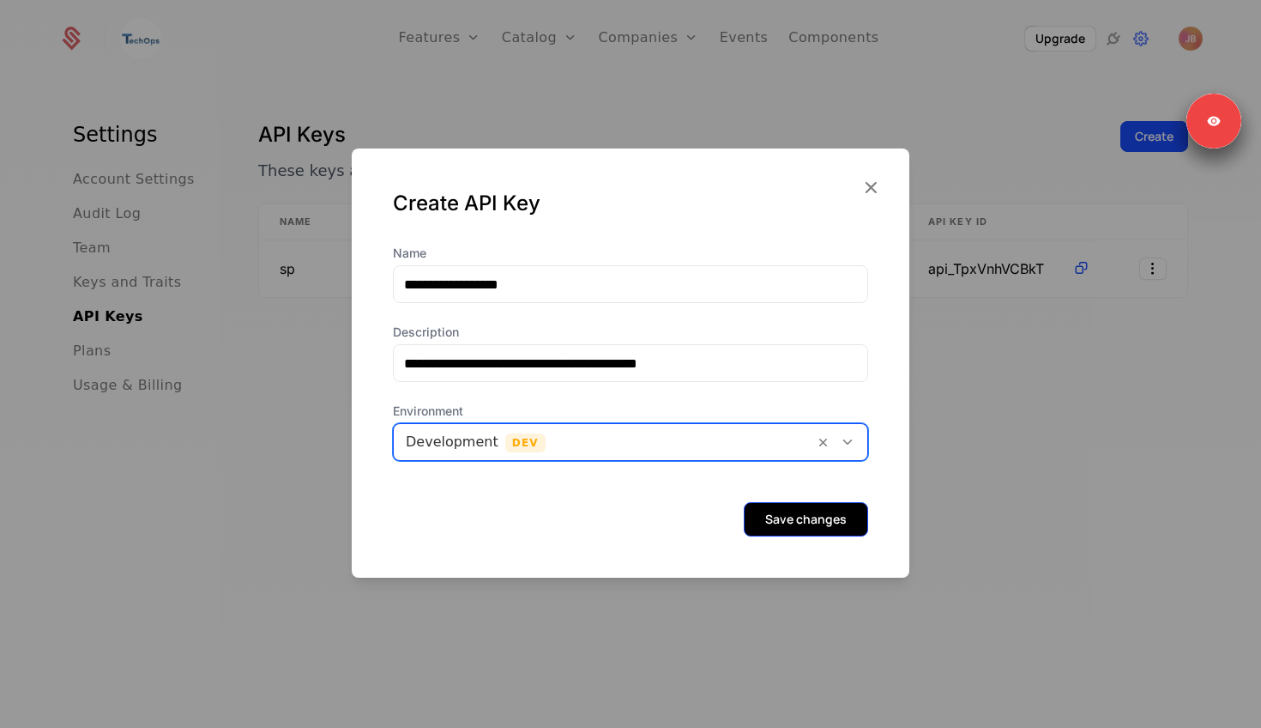
click at [778, 529] on button "Save changes" at bounding box center [806, 519] width 124 height 34
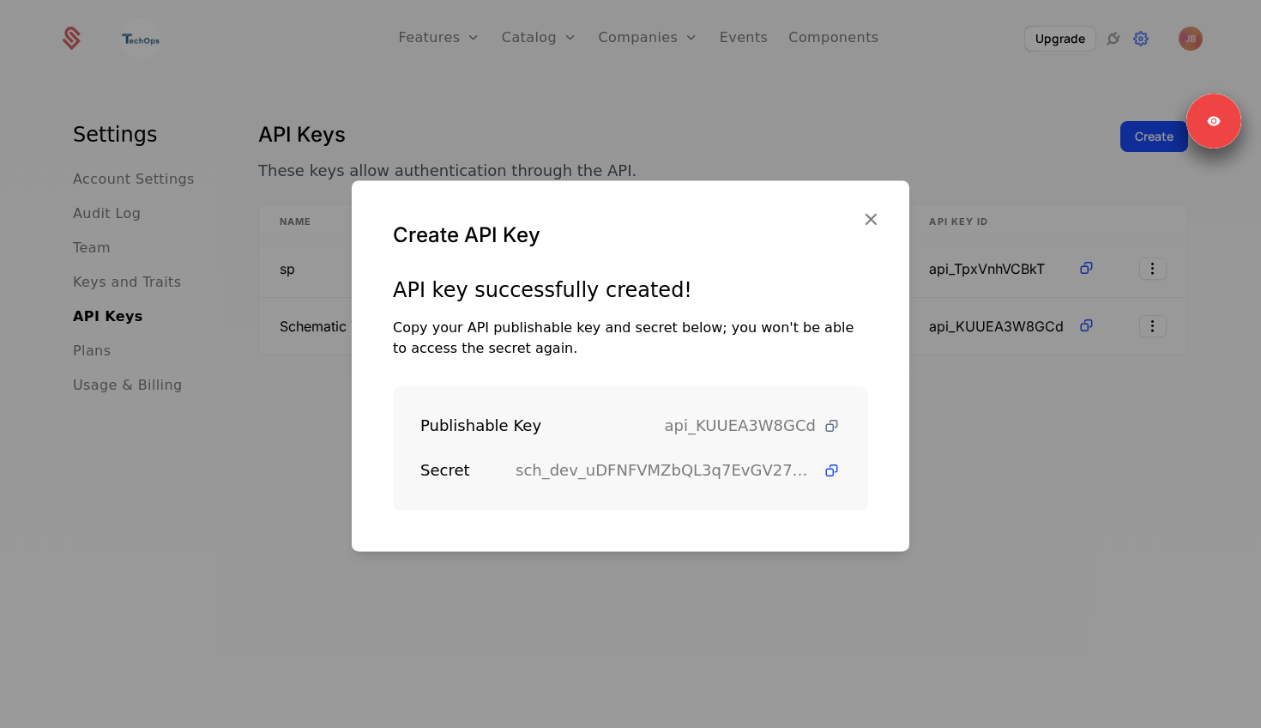
click at [831, 418] on icon at bounding box center [832, 426] width 18 height 18
click at [827, 467] on icon at bounding box center [832, 471] width 18 height 18
click at [867, 216] on icon "button" at bounding box center [871, 219] width 22 height 22
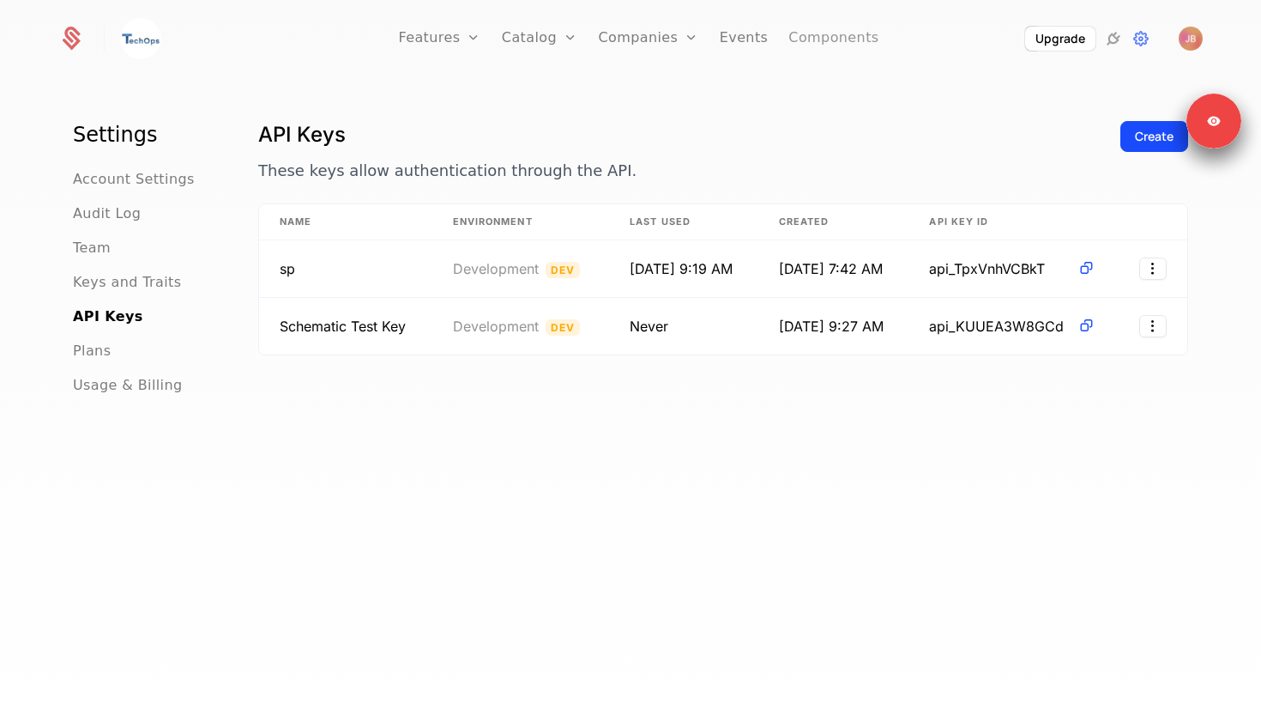
click at [789, 54] on link "Components" at bounding box center [834, 38] width 90 height 77
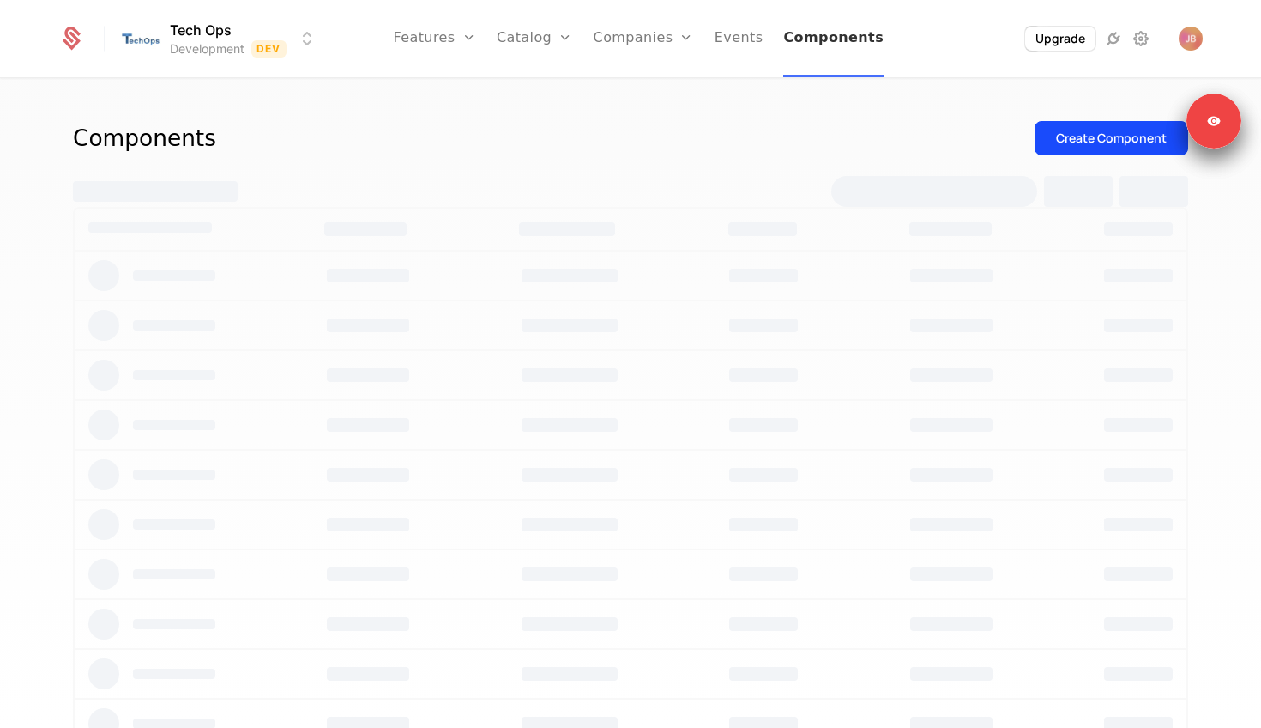
click at [799, 47] on link "Components" at bounding box center [833, 38] width 100 height 77
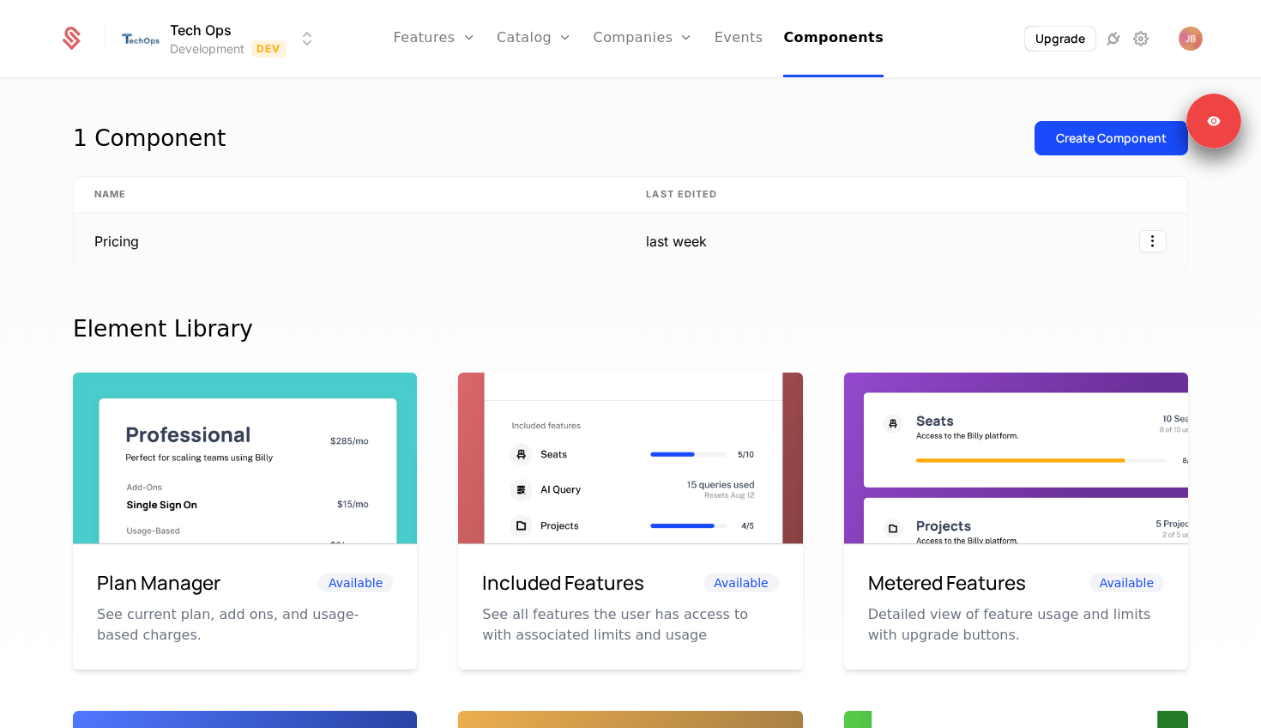
click at [443, 245] on td "Pricing" at bounding box center [350, 241] width 552 height 57
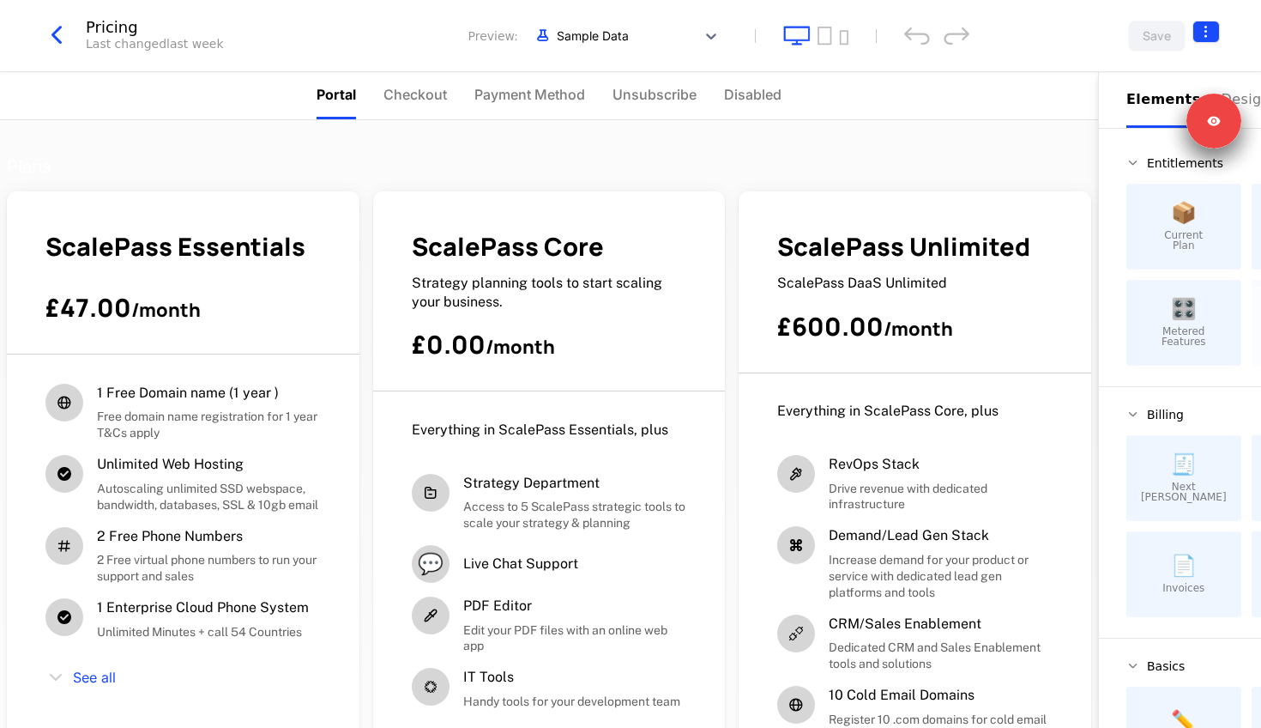
click at [1206, 33] on html "Tech Ops Development Dev Features Features Flags Catalog Plans Add Ons Configur…" at bounding box center [630, 364] width 1261 height 728
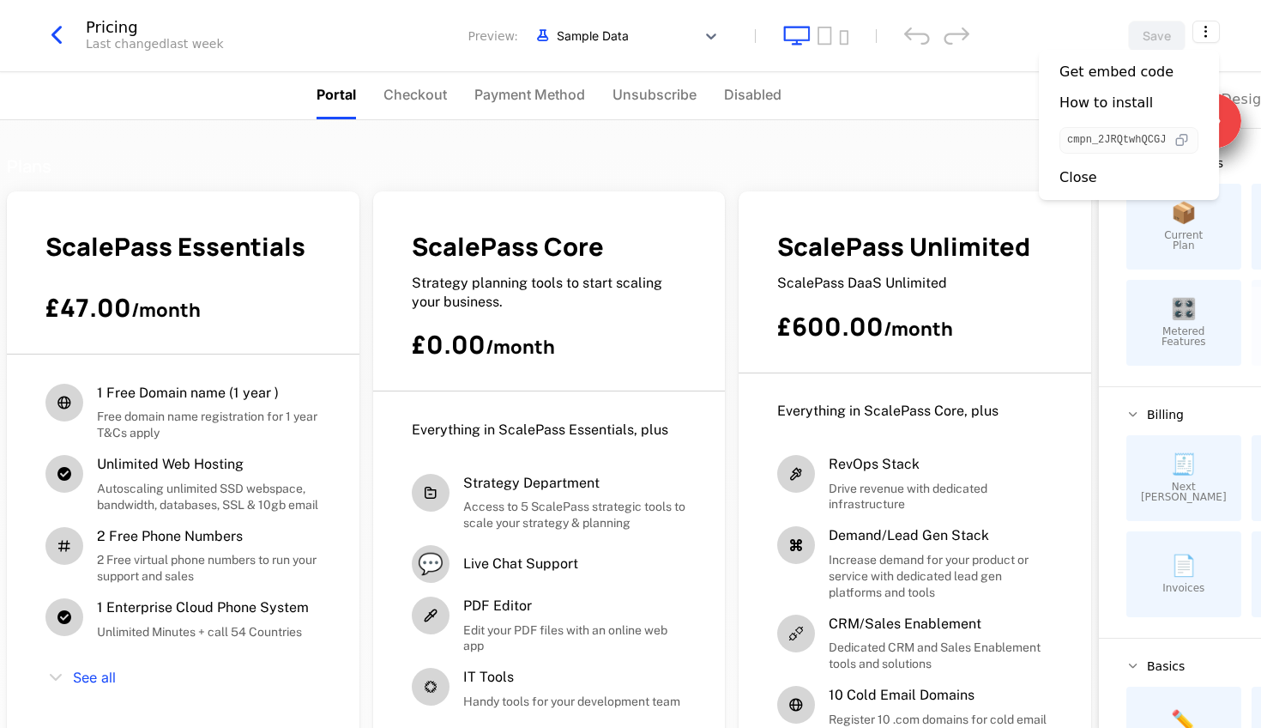
click at [1188, 136] on icon "button" at bounding box center [1182, 140] width 18 height 18
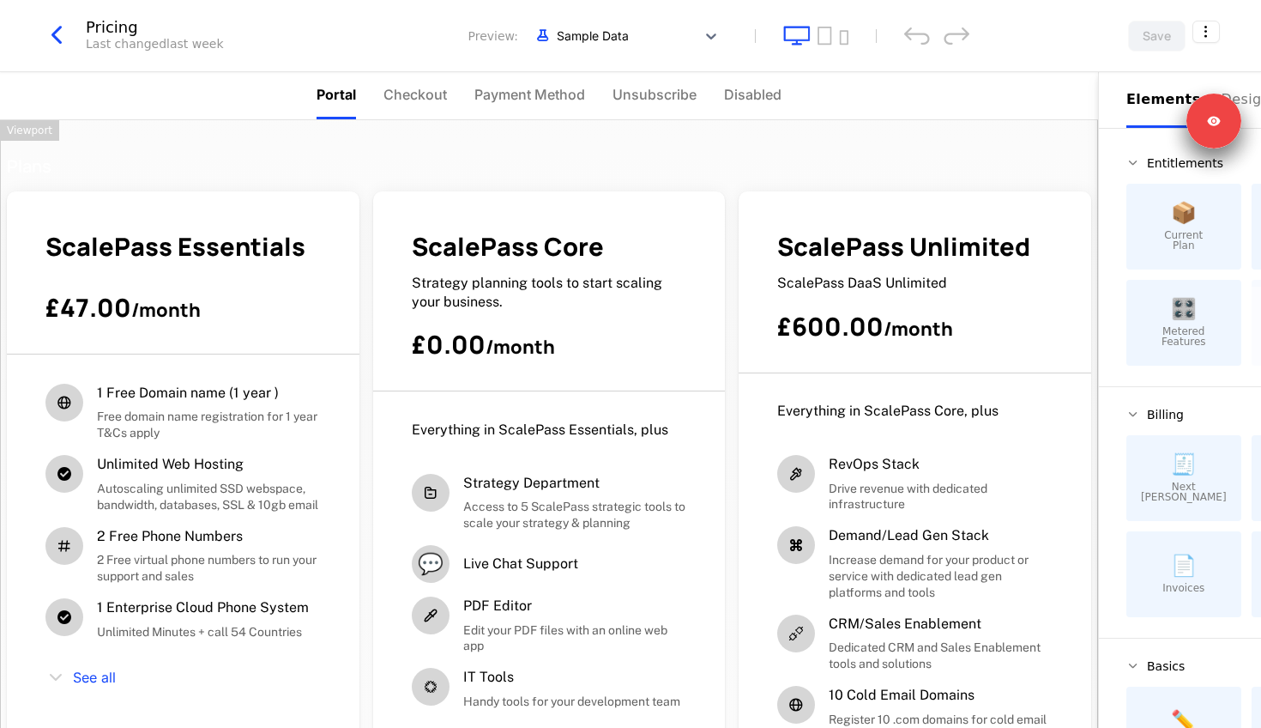
click at [37, 49] on html "Tech Ops Development Dev Features Features Flags Catalog Plans Add Ons Configur…" at bounding box center [630, 364] width 1261 height 728
click at [64, 39] on icon "button" at bounding box center [56, 35] width 31 height 31
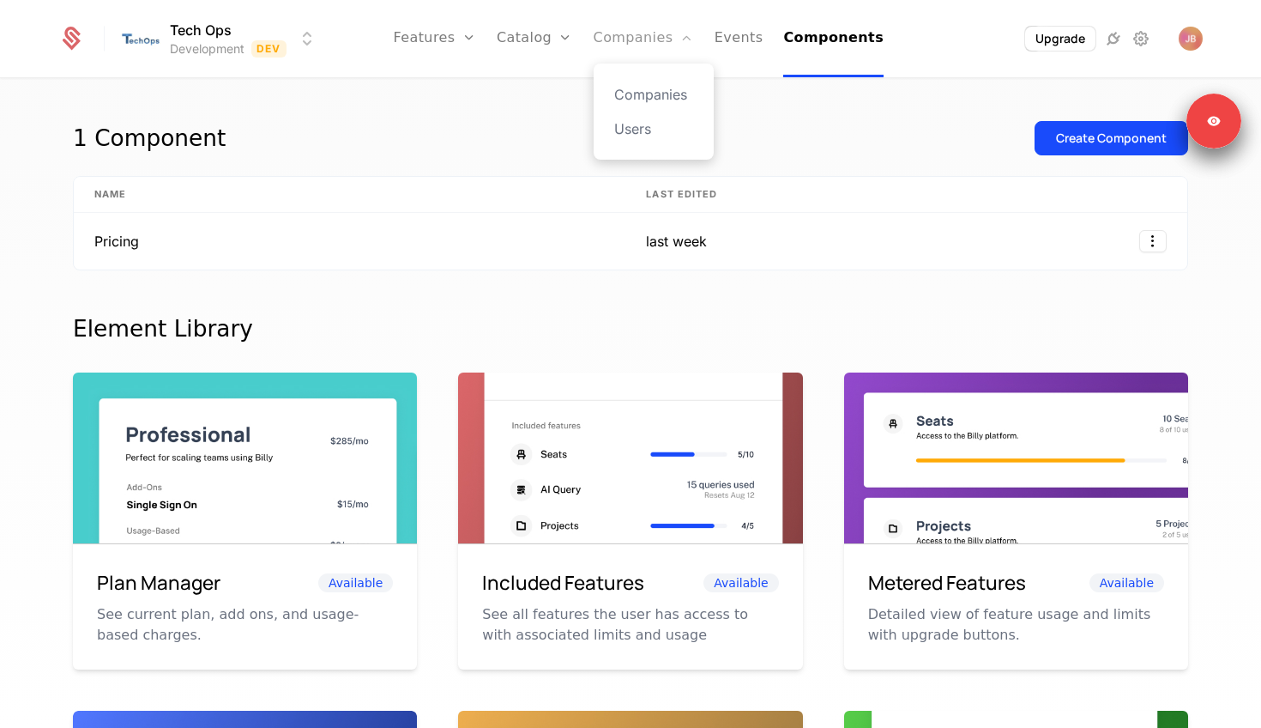
click at [627, 33] on link "Companies" at bounding box center [644, 38] width 100 height 77
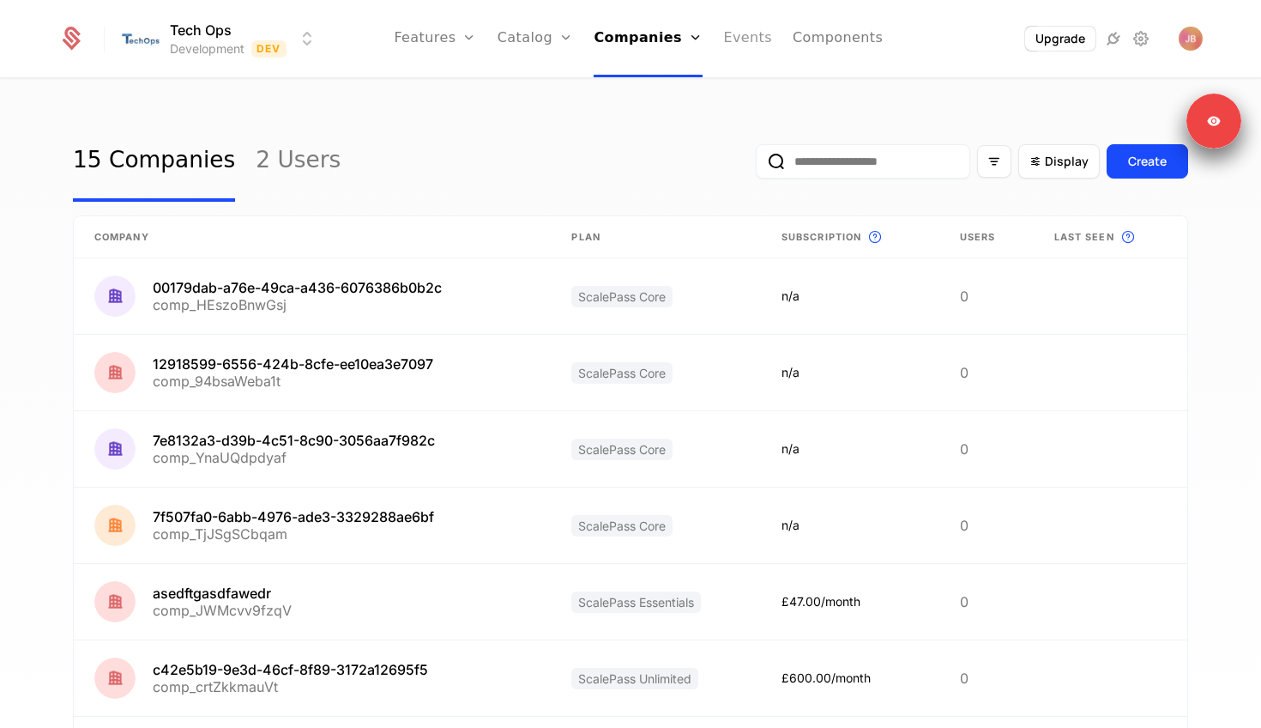
click at [730, 44] on link "Events" at bounding box center [747, 38] width 49 height 77
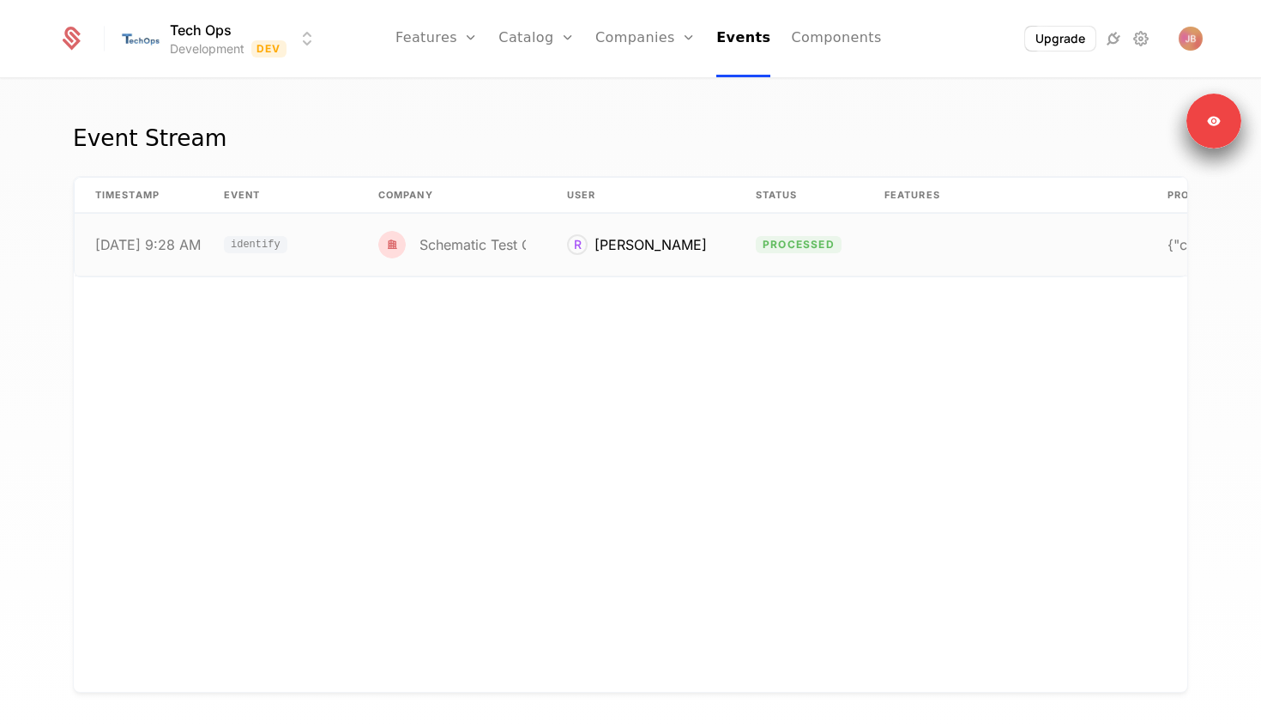
click at [288, 240] on td "identify" at bounding box center [280, 245] width 154 height 62
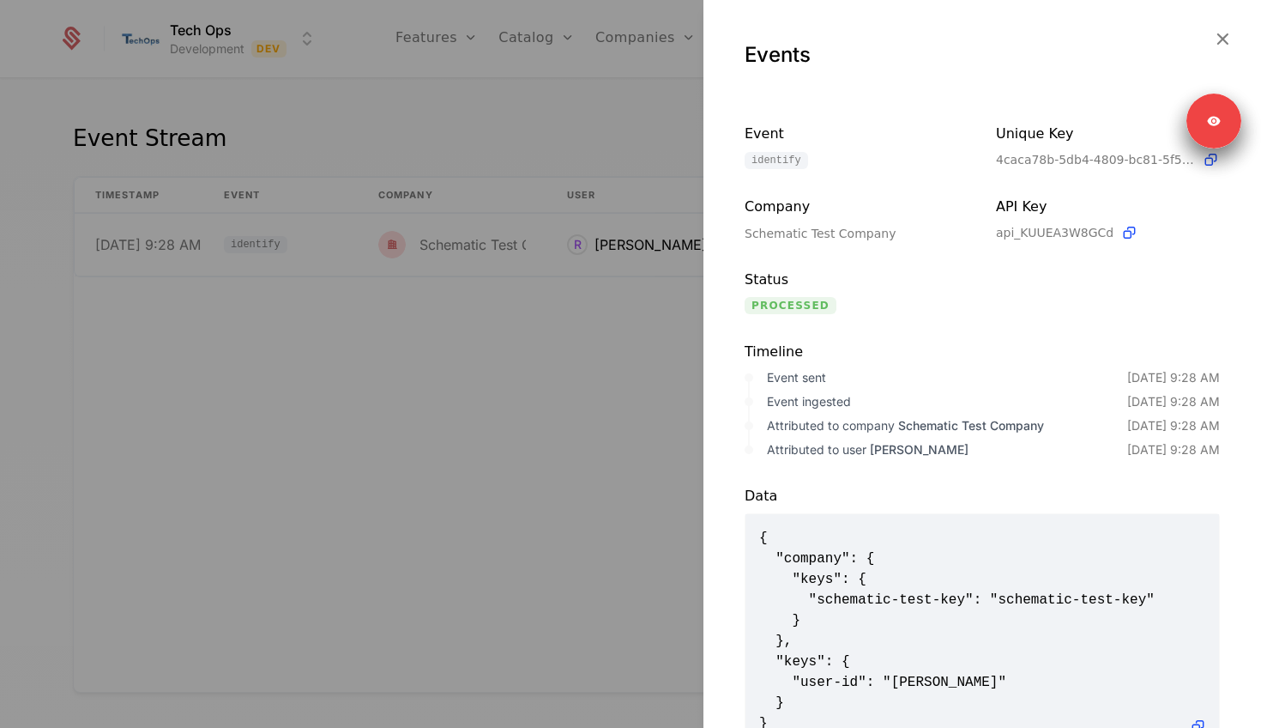
scroll to position [61, 0]
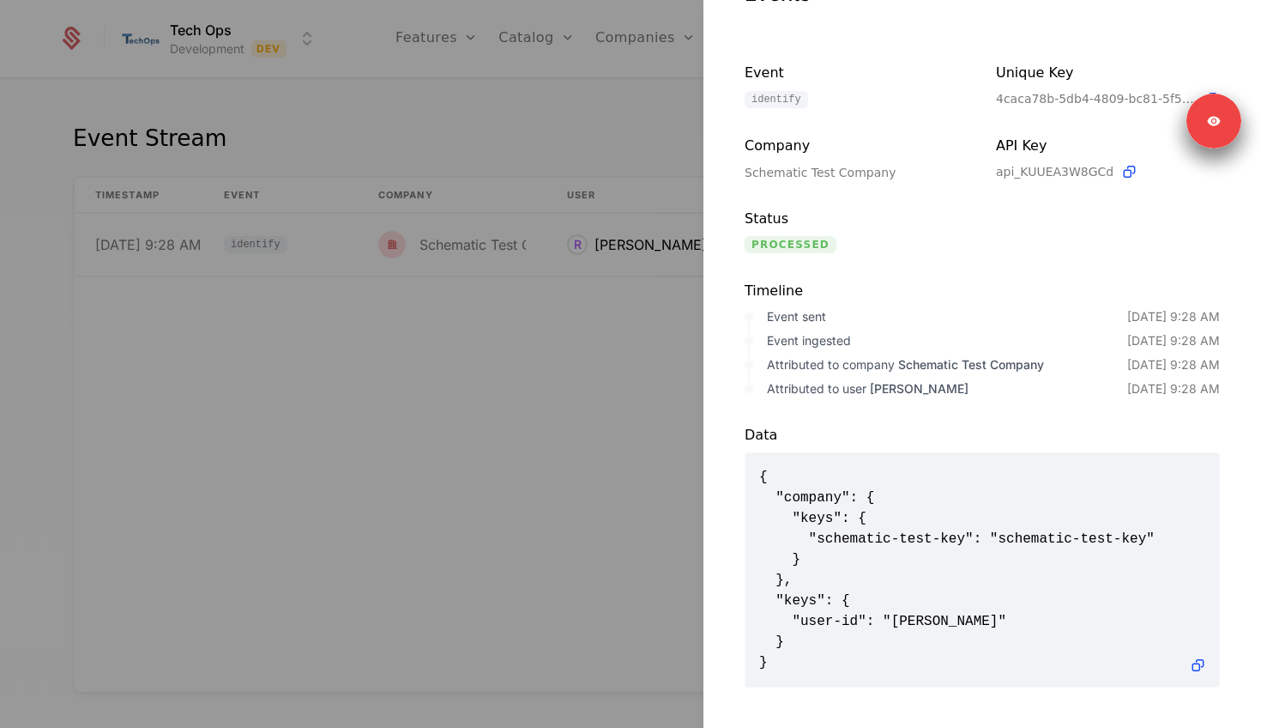
click at [550, 444] on div at bounding box center [630, 364] width 1261 height 728
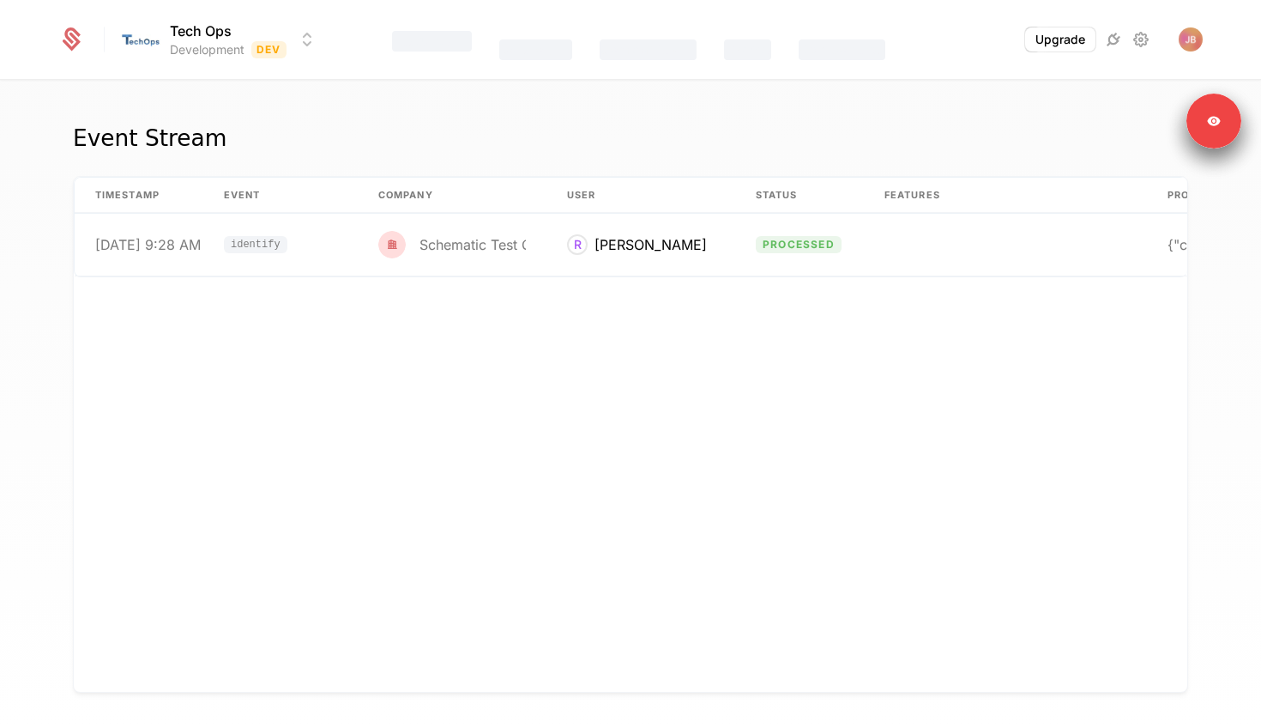
click at [434, 41] on div "Features" at bounding box center [432, 41] width 80 height 21
click at [416, 99] on div "Event Stream timestamp Event Company User Status Features Properties 8/15/25, 9…" at bounding box center [630, 409] width 1261 height 658
click at [643, 36] on link "Companies" at bounding box center [645, 38] width 100 height 77
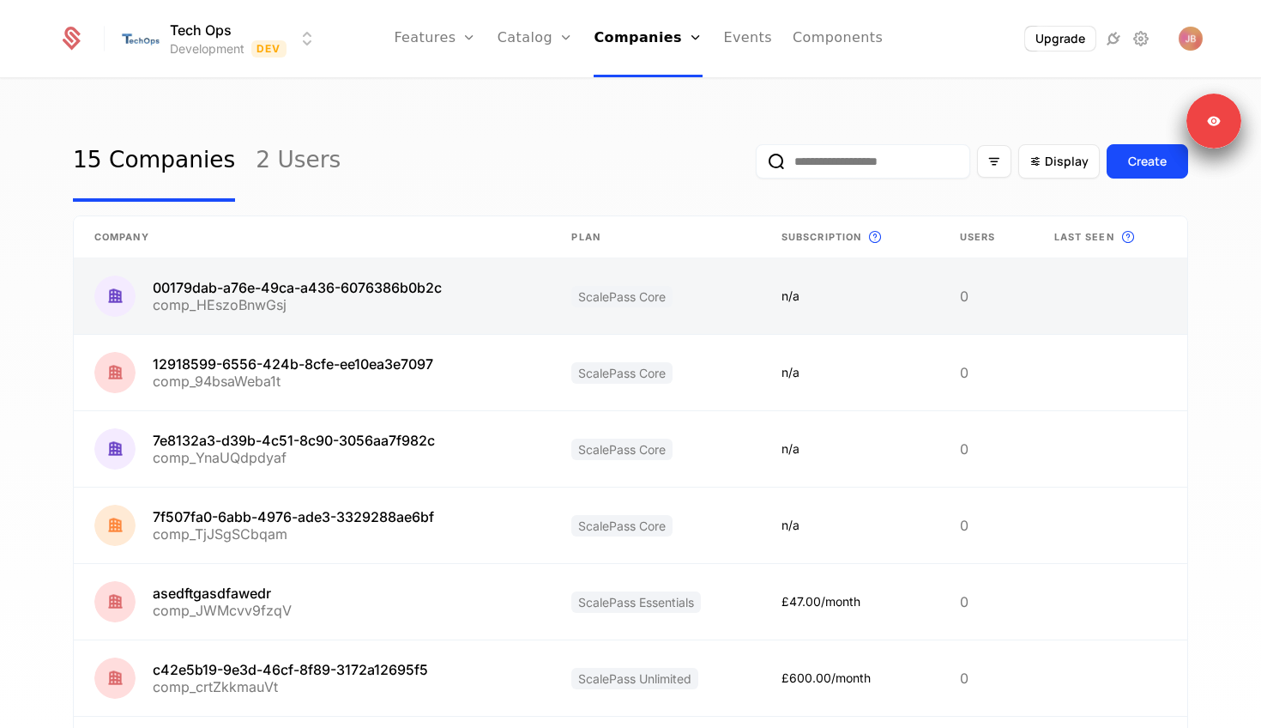
click at [424, 305] on link at bounding box center [312, 296] width 477 height 76
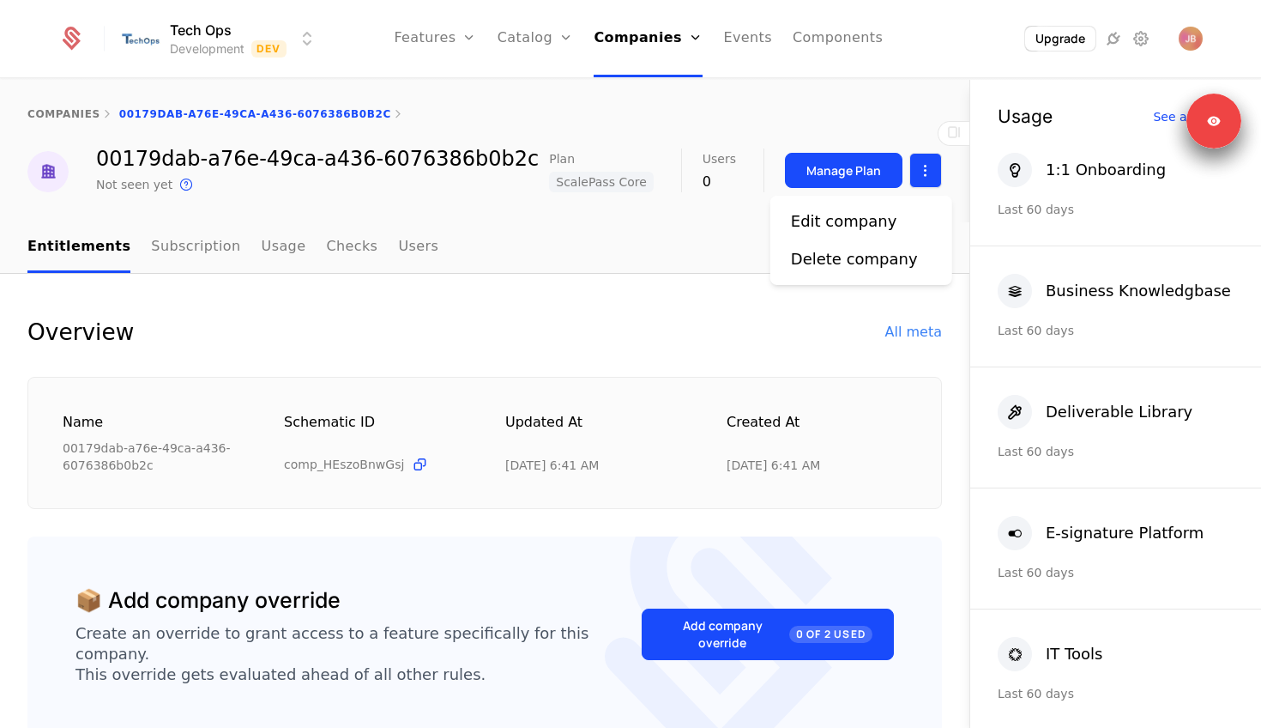
click at [924, 163] on html "Tech Ops Development Dev Features Features Flags Catalog Plans Add Ons Configur…" at bounding box center [630, 364] width 1261 height 728
click at [845, 223] on div "Edit company" at bounding box center [844, 221] width 106 height 24
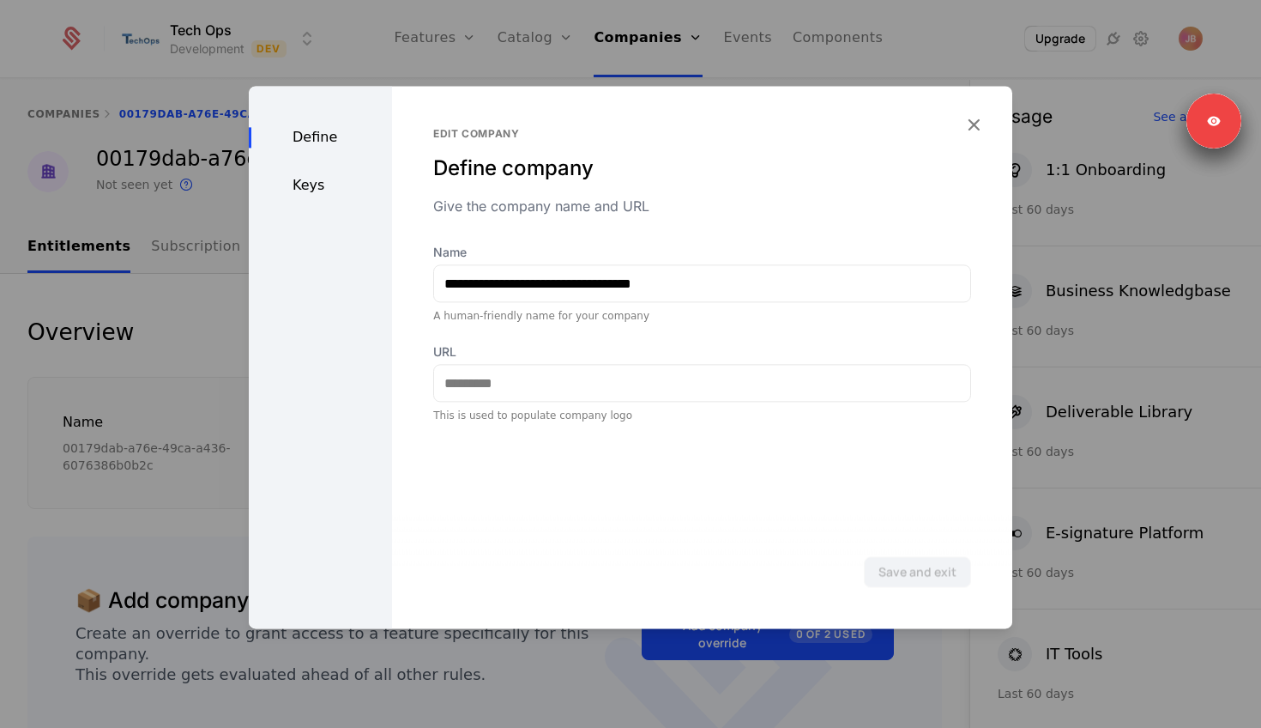
click at [311, 171] on div "Define Keys" at bounding box center [320, 357] width 143 height 542
click at [311, 181] on div "Keys" at bounding box center [320, 185] width 143 height 21
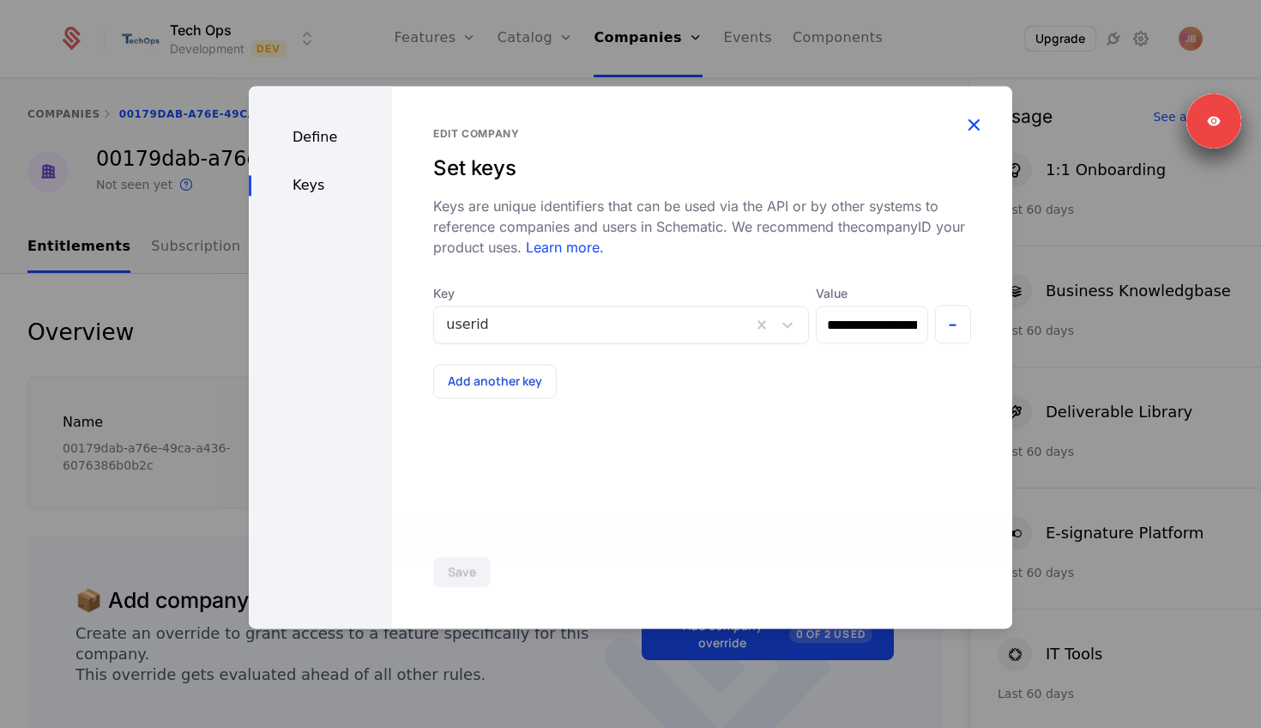
click at [965, 136] on icon "button" at bounding box center [974, 124] width 22 height 22
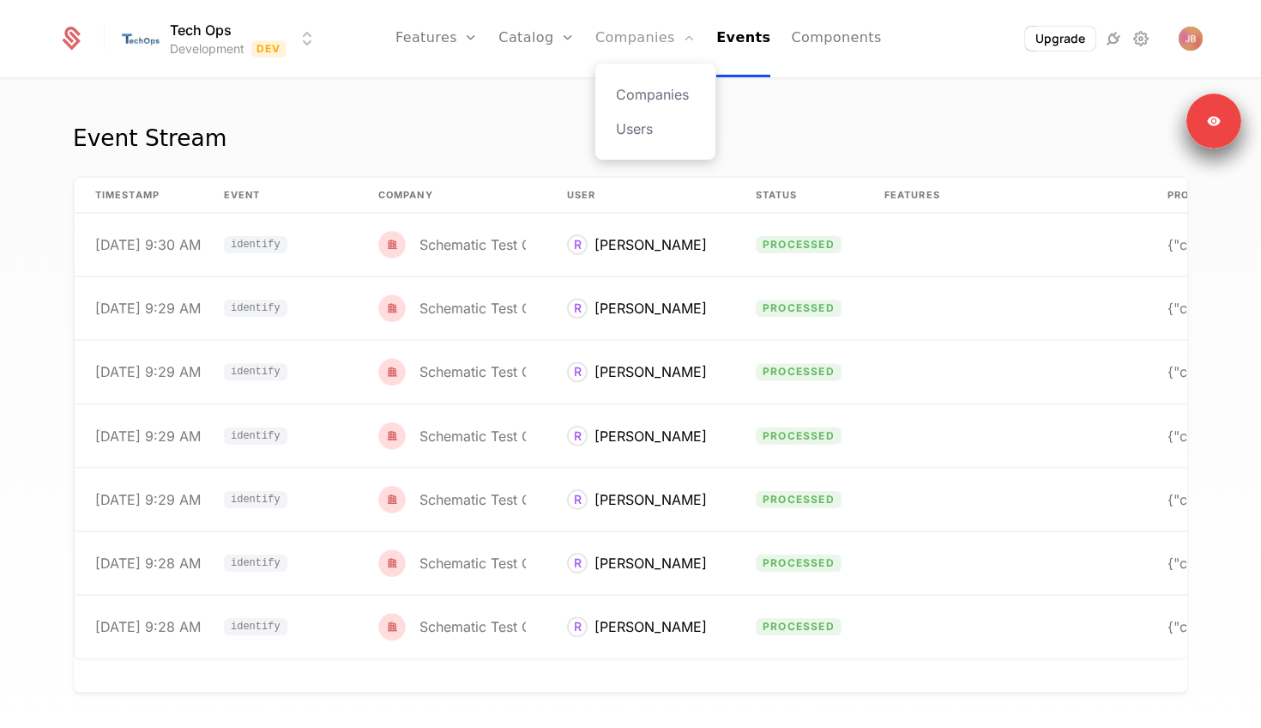
click at [631, 39] on link "Companies" at bounding box center [645, 38] width 100 height 77
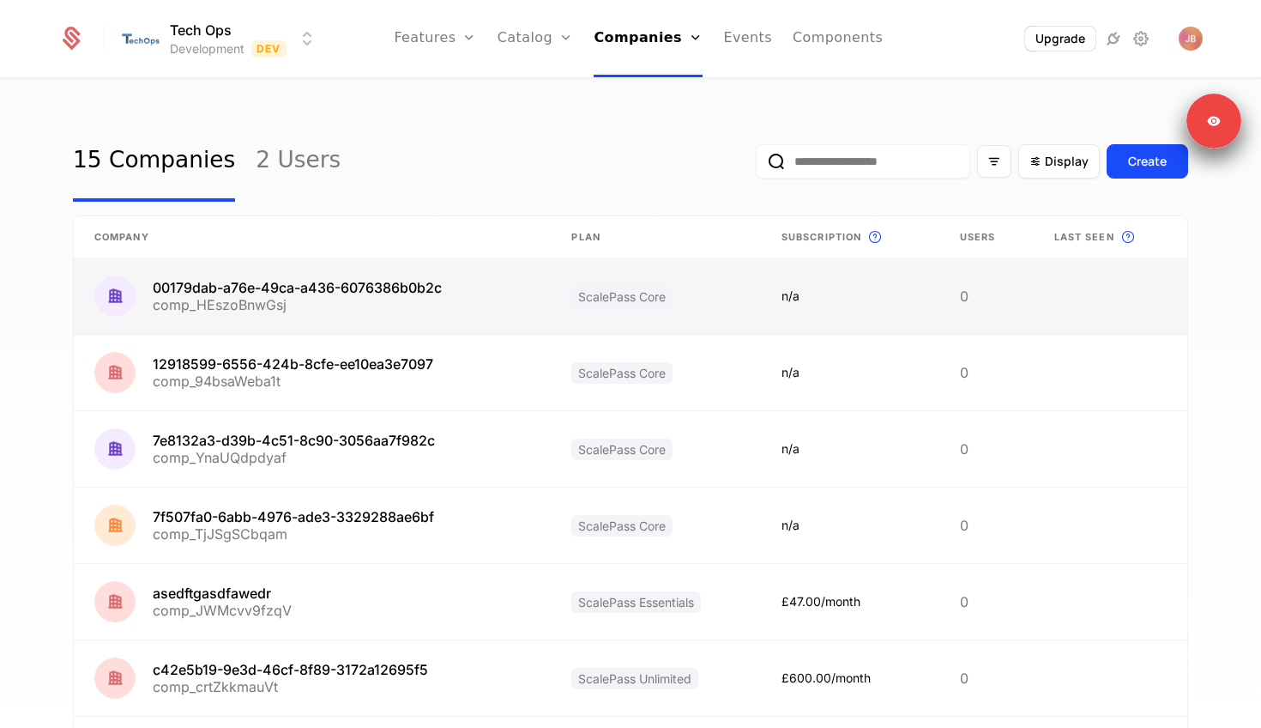
click at [309, 292] on link at bounding box center [312, 296] width 477 height 76
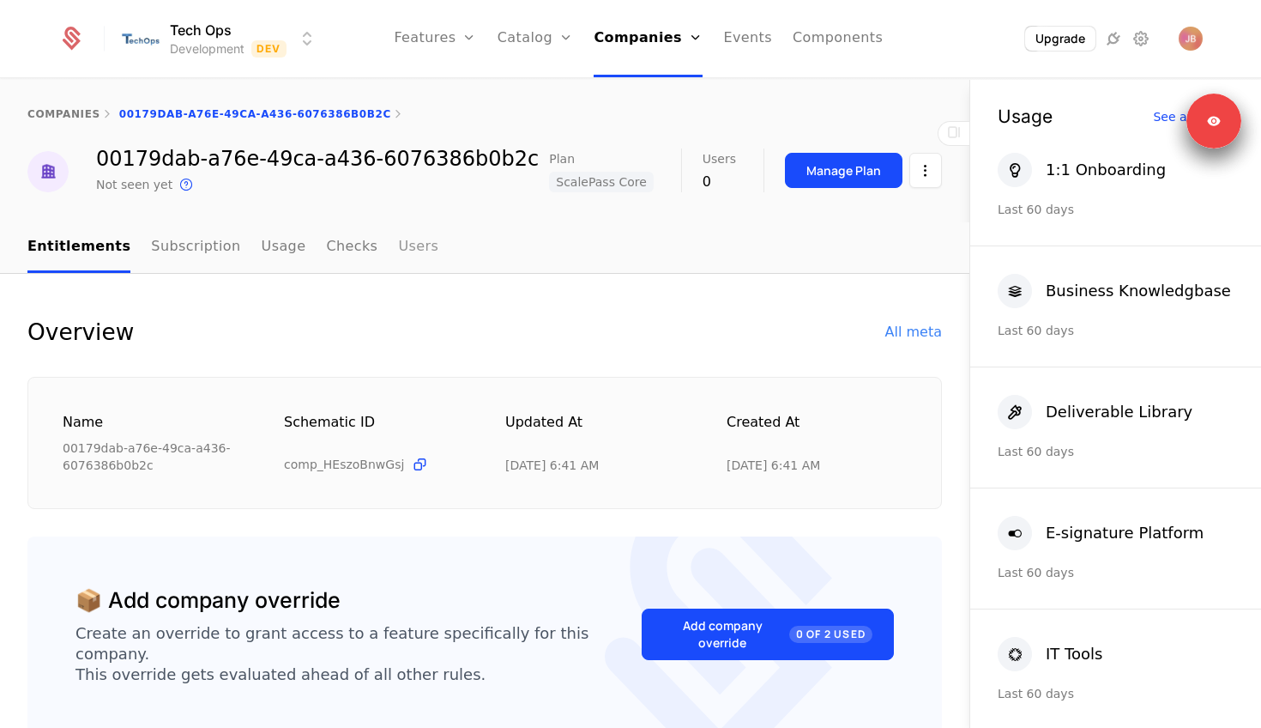
click at [400, 244] on link "Users" at bounding box center [418, 247] width 40 height 51
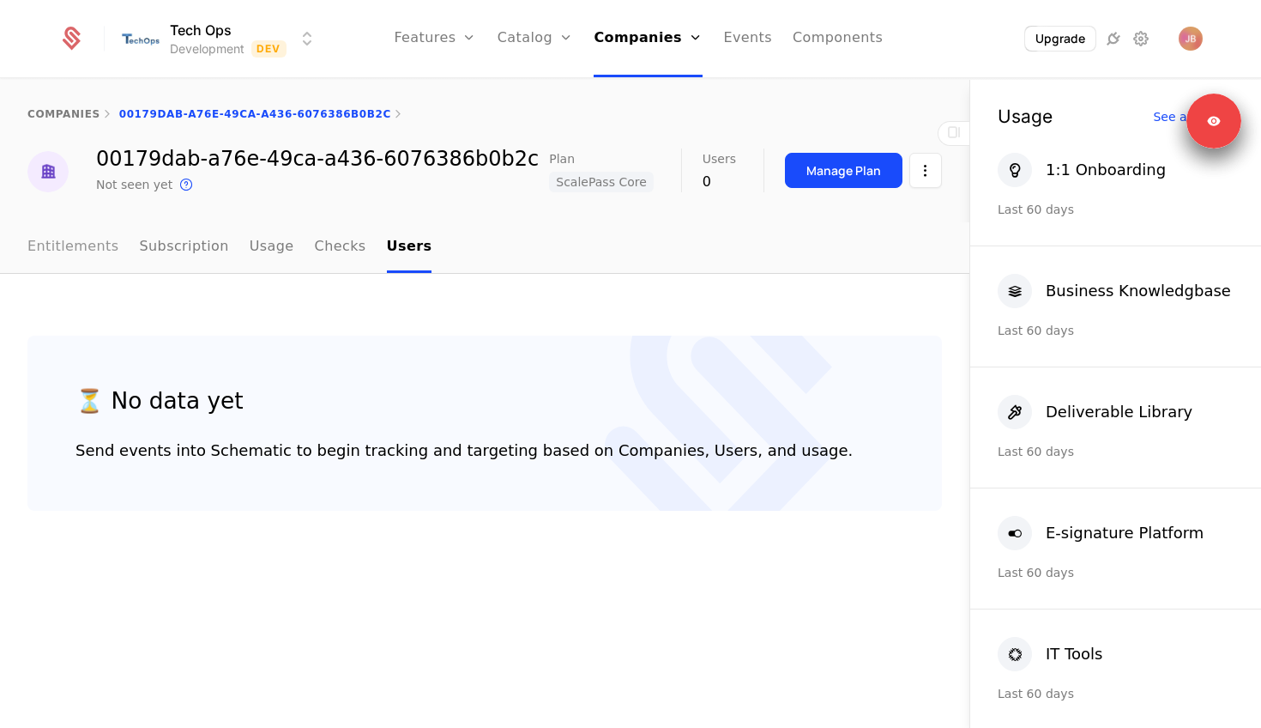
click at [71, 257] on link "Entitlements" at bounding box center [73, 247] width 92 height 51
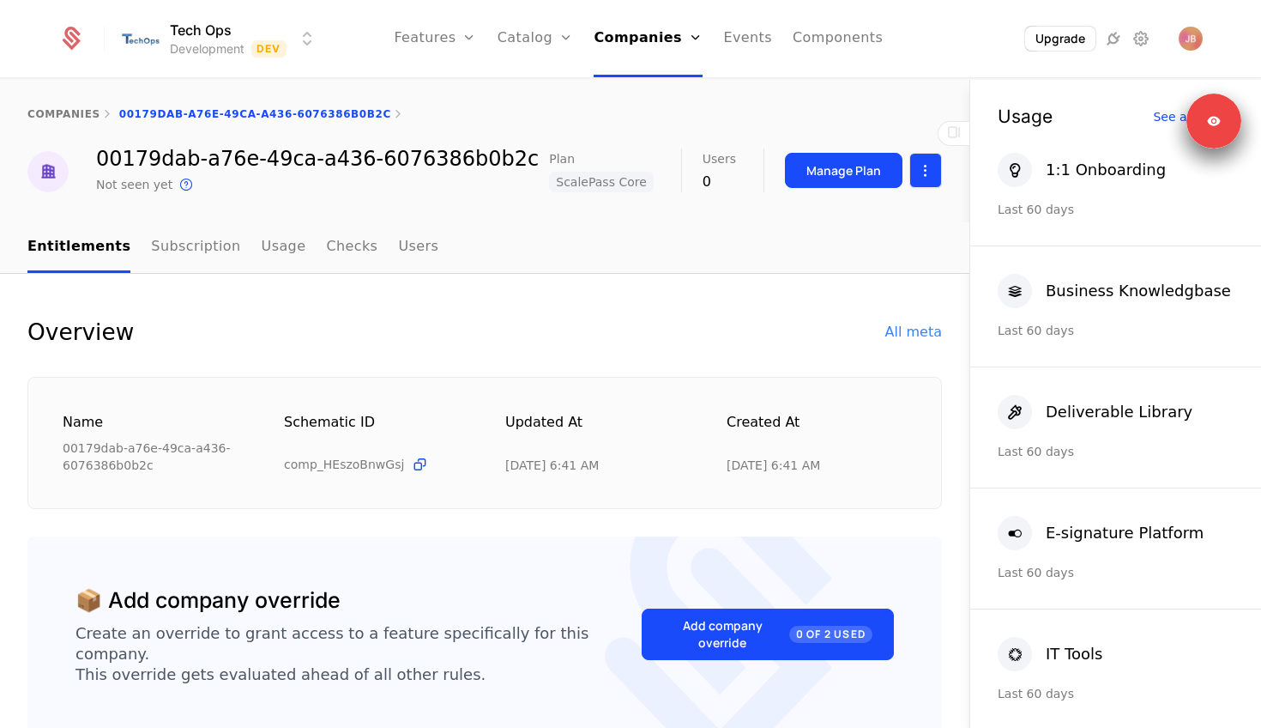
click at [938, 184] on html "Tech Ops Development Dev Features Features Flags Catalog Plans Add Ons Configur…" at bounding box center [630, 364] width 1261 height 728
click at [823, 221] on div "Edit company" at bounding box center [844, 221] width 106 height 24
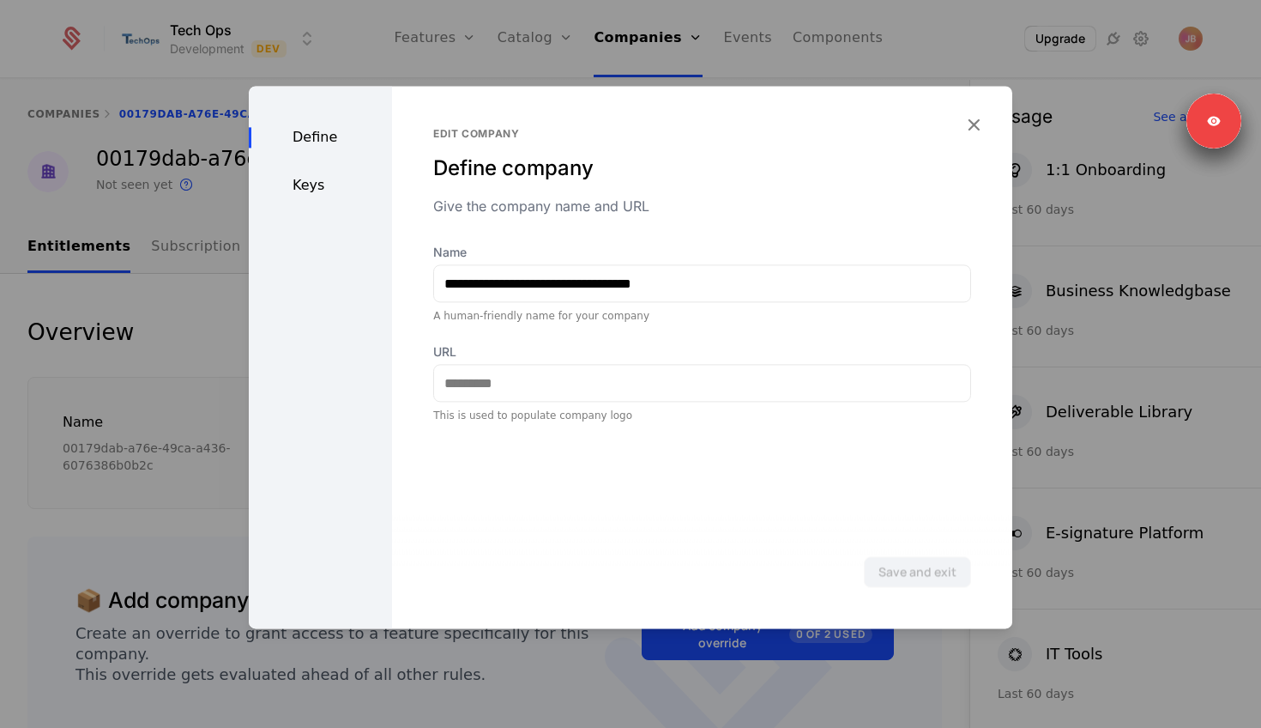
click at [299, 171] on div "Define Keys" at bounding box center [320, 357] width 143 height 542
click at [299, 180] on div "Keys" at bounding box center [320, 185] width 143 height 21
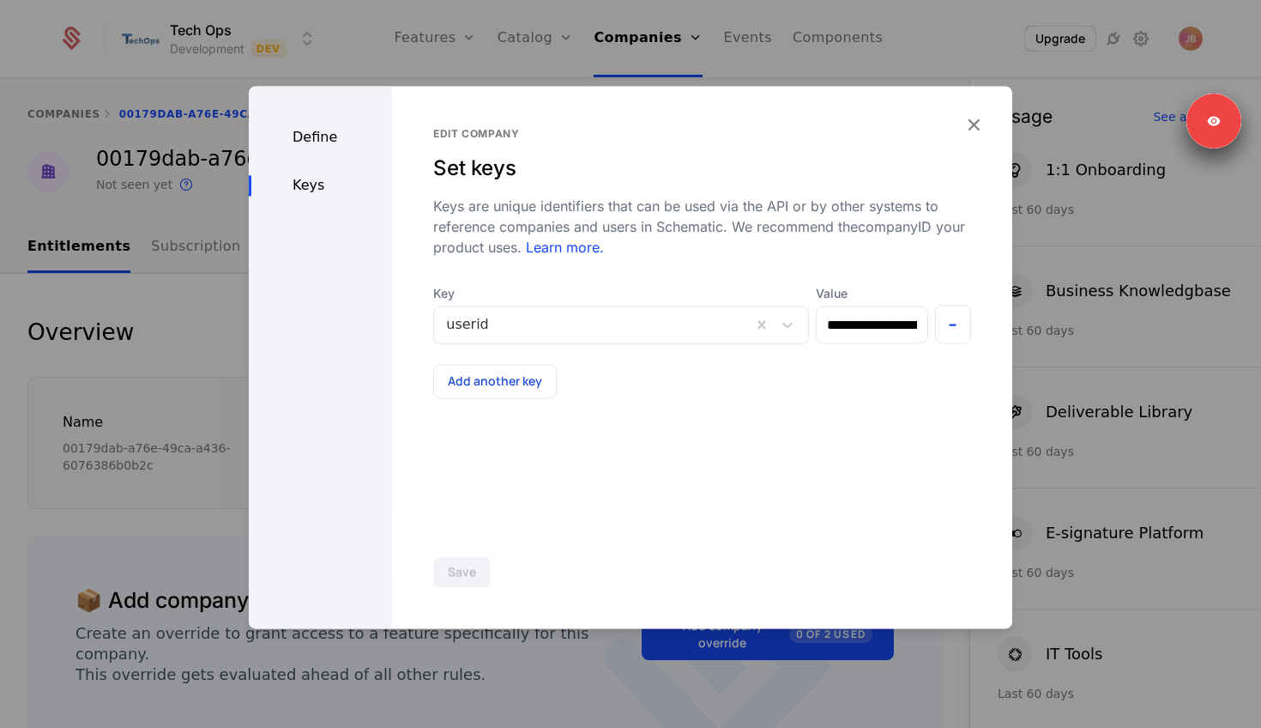
click at [535, 300] on span "Key" at bounding box center [621, 293] width 376 height 17
click at [485, 323] on div at bounding box center [592, 324] width 293 height 24
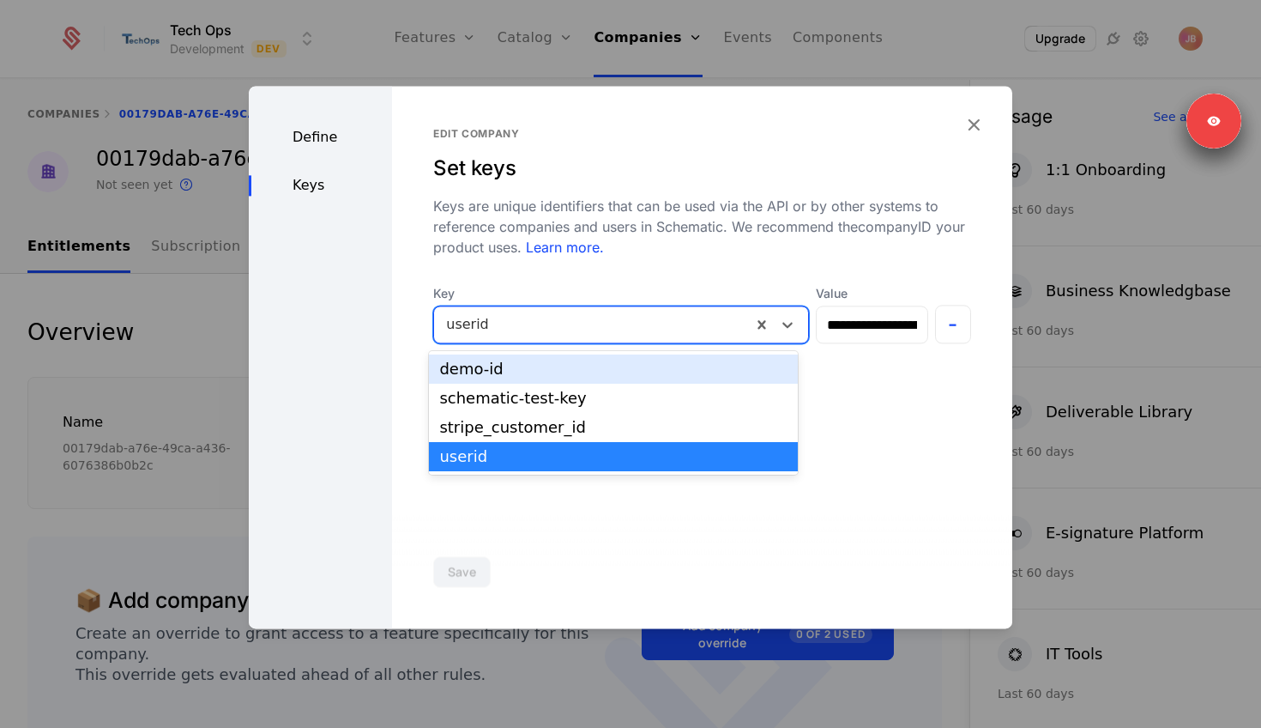
click at [485, 323] on div at bounding box center [592, 324] width 293 height 24
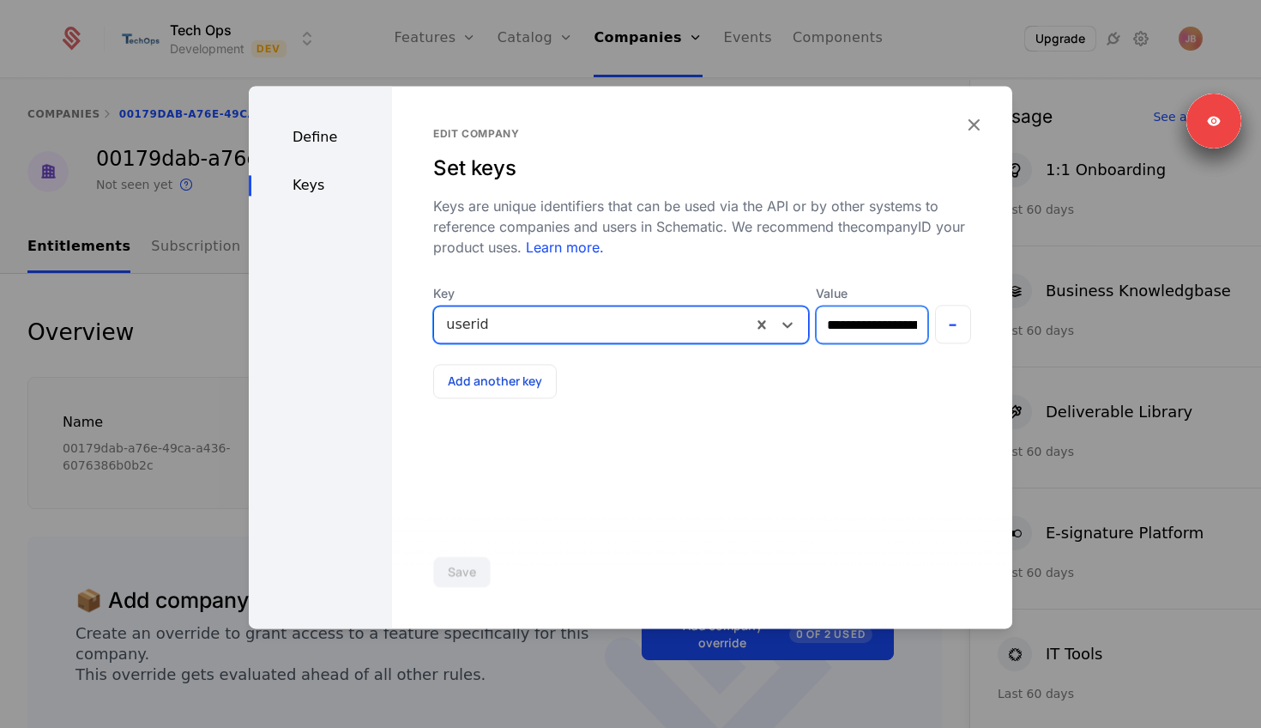
click at [845, 332] on input "**********" at bounding box center [872, 324] width 110 height 36
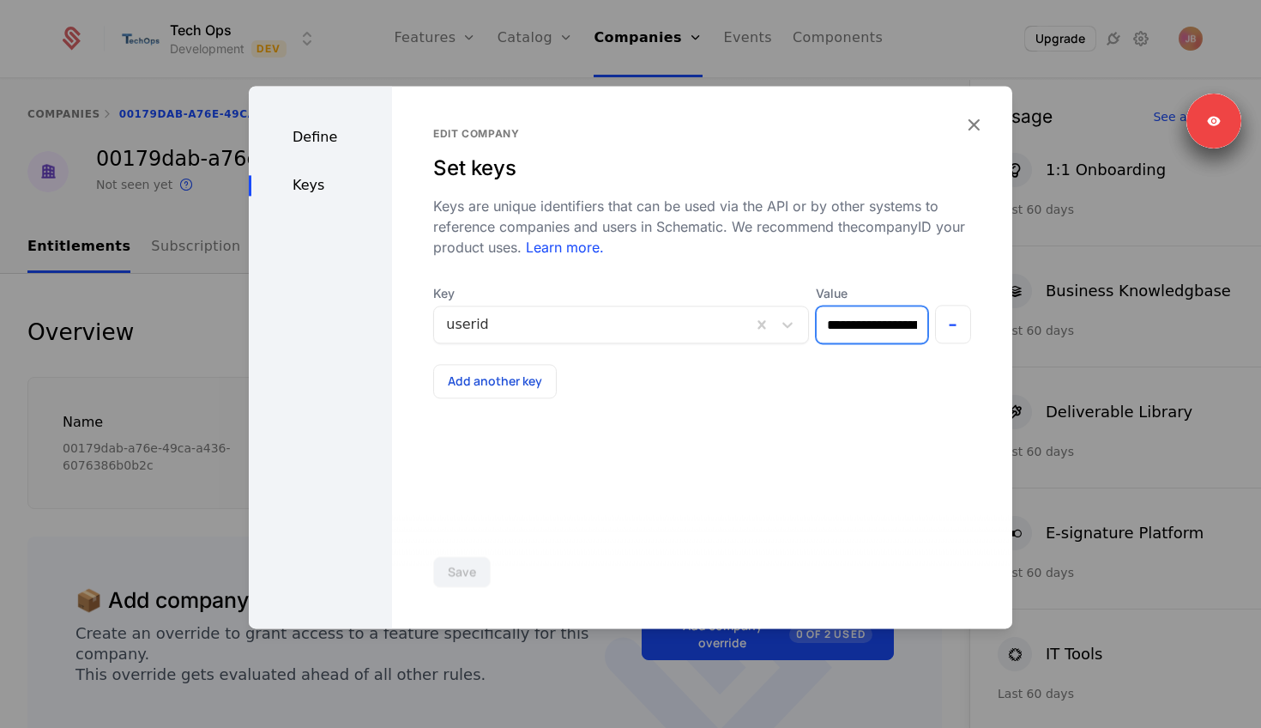
click at [845, 332] on input "**********" at bounding box center [872, 324] width 110 height 36
click at [976, 129] on icon "button" at bounding box center [974, 124] width 22 height 22
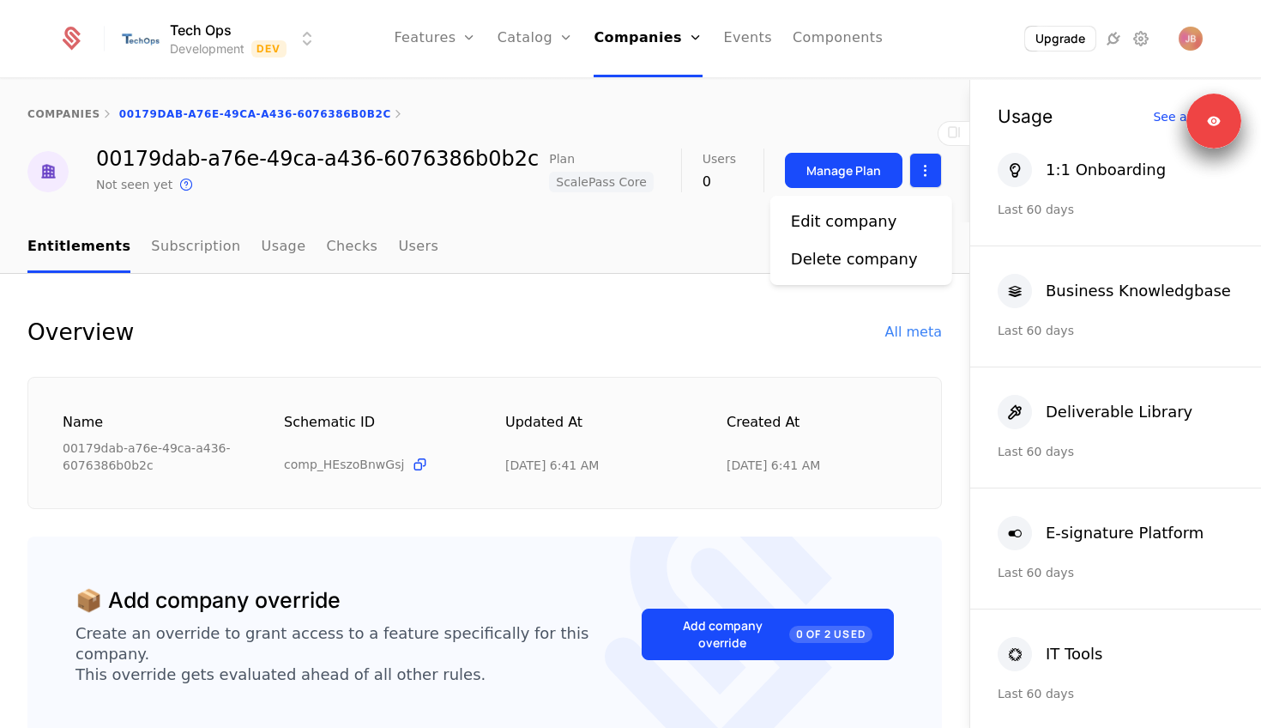
click at [928, 174] on html "Tech Ops Development Dev Features Features Flags Catalog Plans Add Ons Configur…" at bounding box center [630, 364] width 1261 height 728
click at [846, 217] on div "Edit company" at bounding box center [844, 221] width 106 height 24
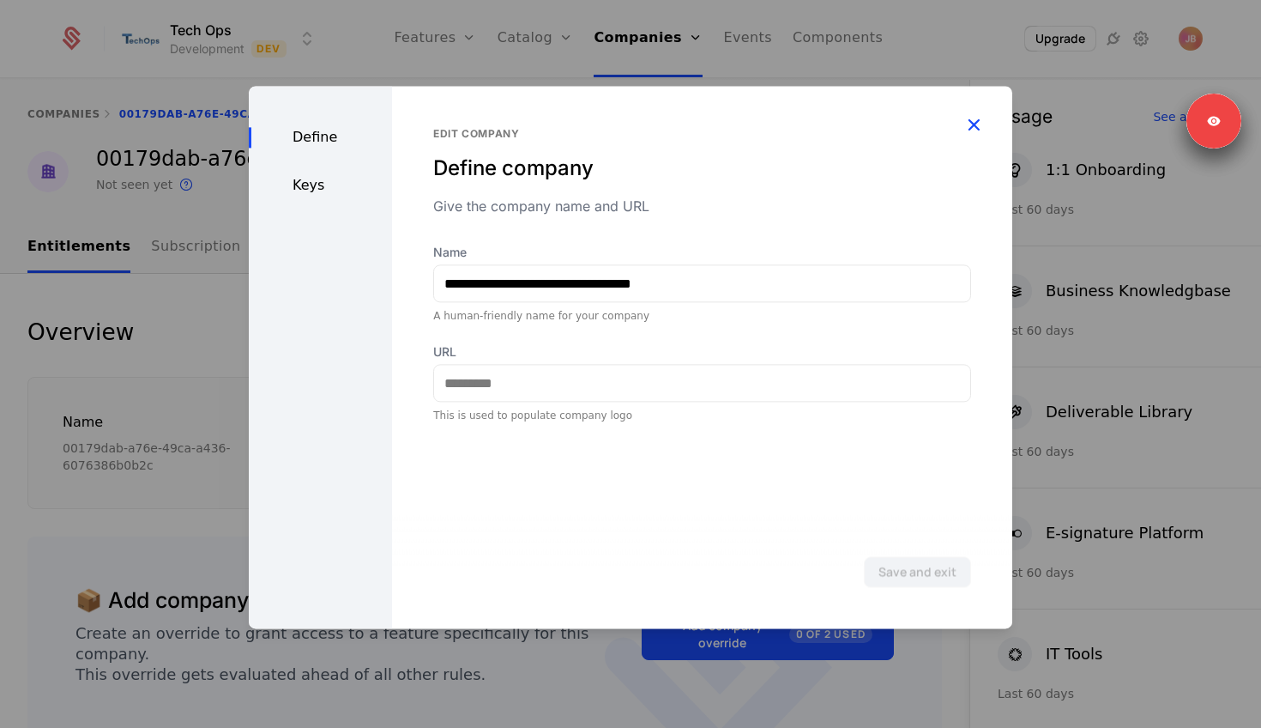
click at [968, 118] on icon "button" at bounding box center [974, 124] width 22 height 22
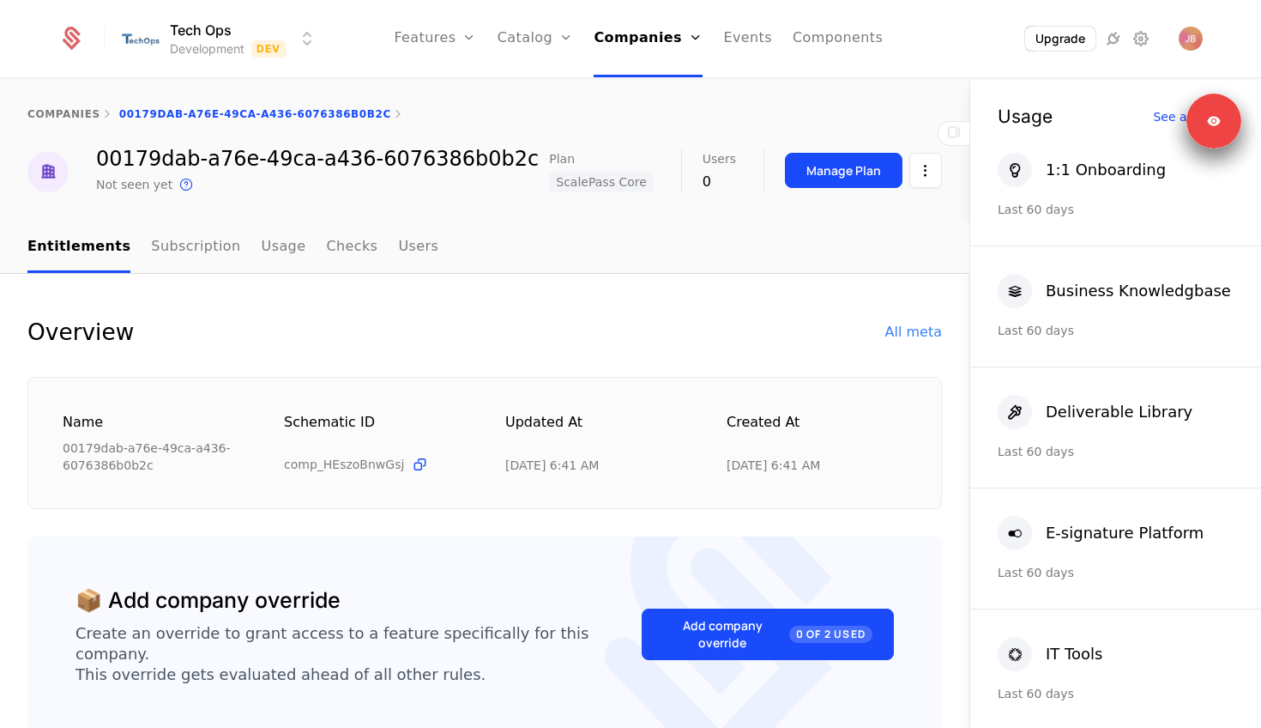
click at [928, 204] on div "companies 00179dab-a76e-49ca-a436-6076386b0b2c 00179dab-a76e-49ca-a436-6076386b…" at bounding box center [485, 151] width 970 height 142
click at [927, 172] on html "Tech Ops Development Dev Features Features Flags Catalog Plans Add Ons Configur…" at bounding box center [630, 364] width 1261 height 728
click at [832, 221] on div "Edit company" at bounding box center [844, 221] width 106 height 24
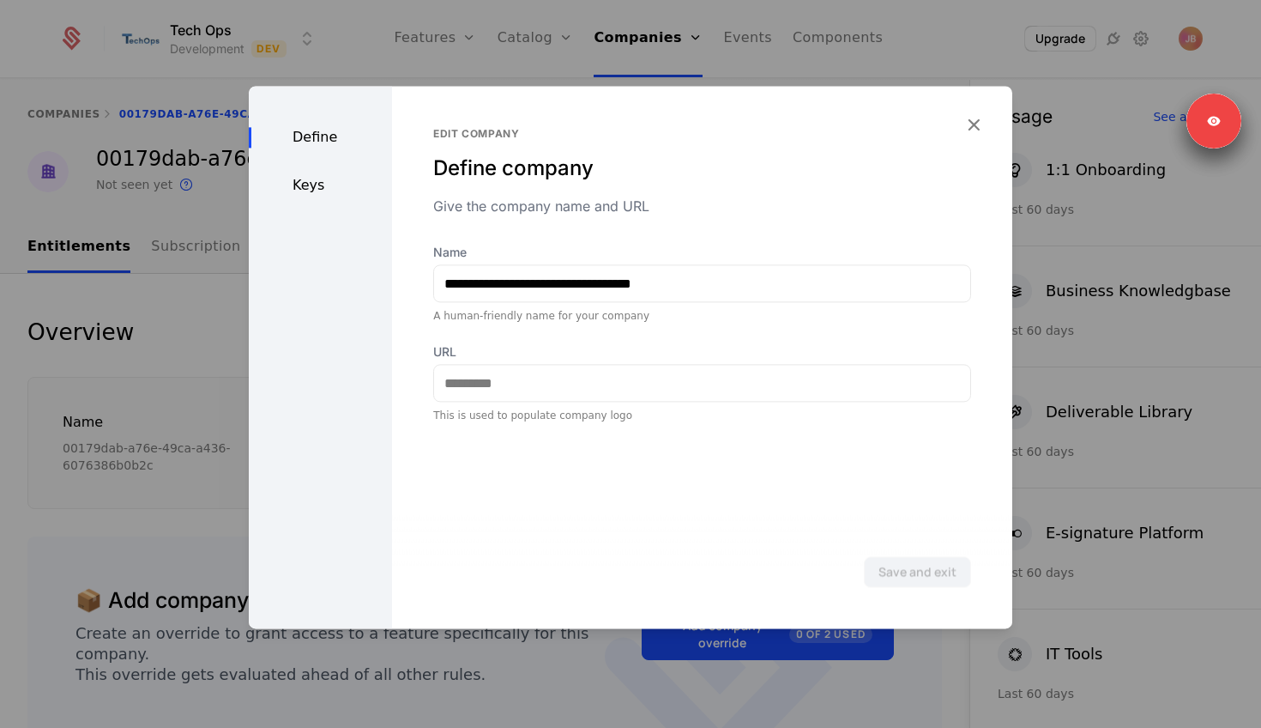
click at [316, 187] on div "Keys" at bounding box center [320, 185] width 143 height 21
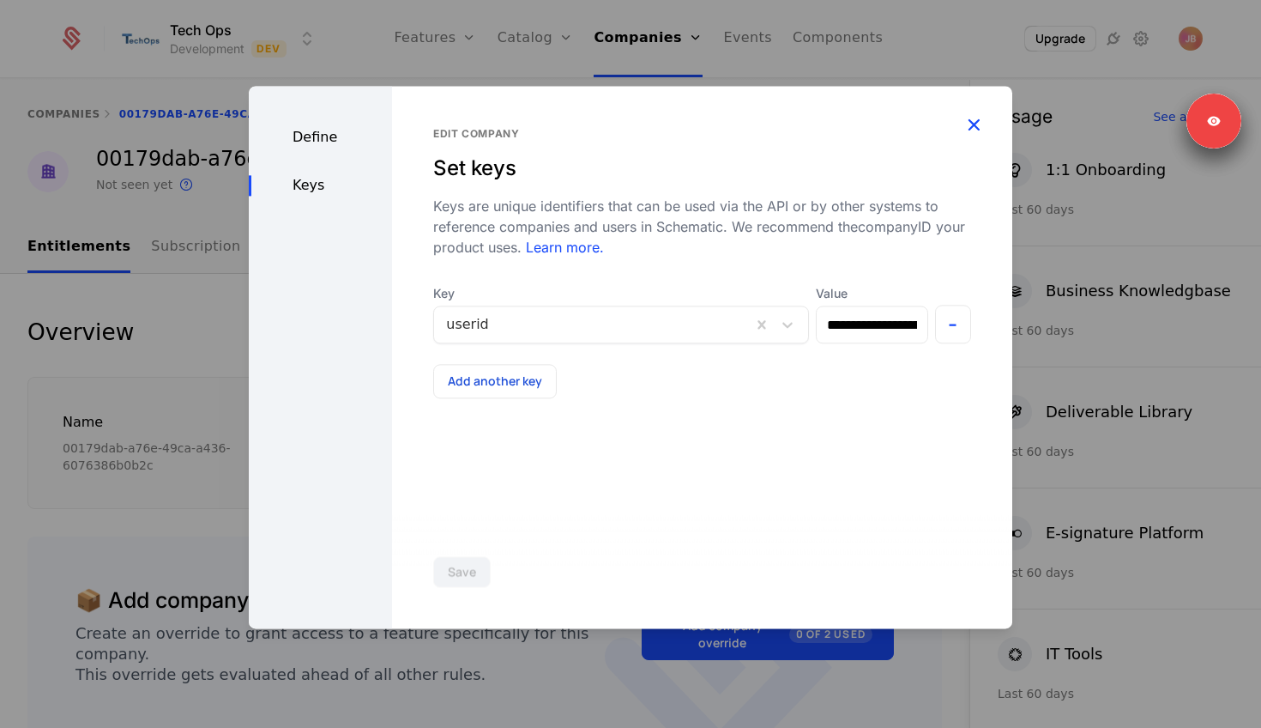
click at [983, 125] on icon "button" at bounding box center [974, 124] width 22 height 22
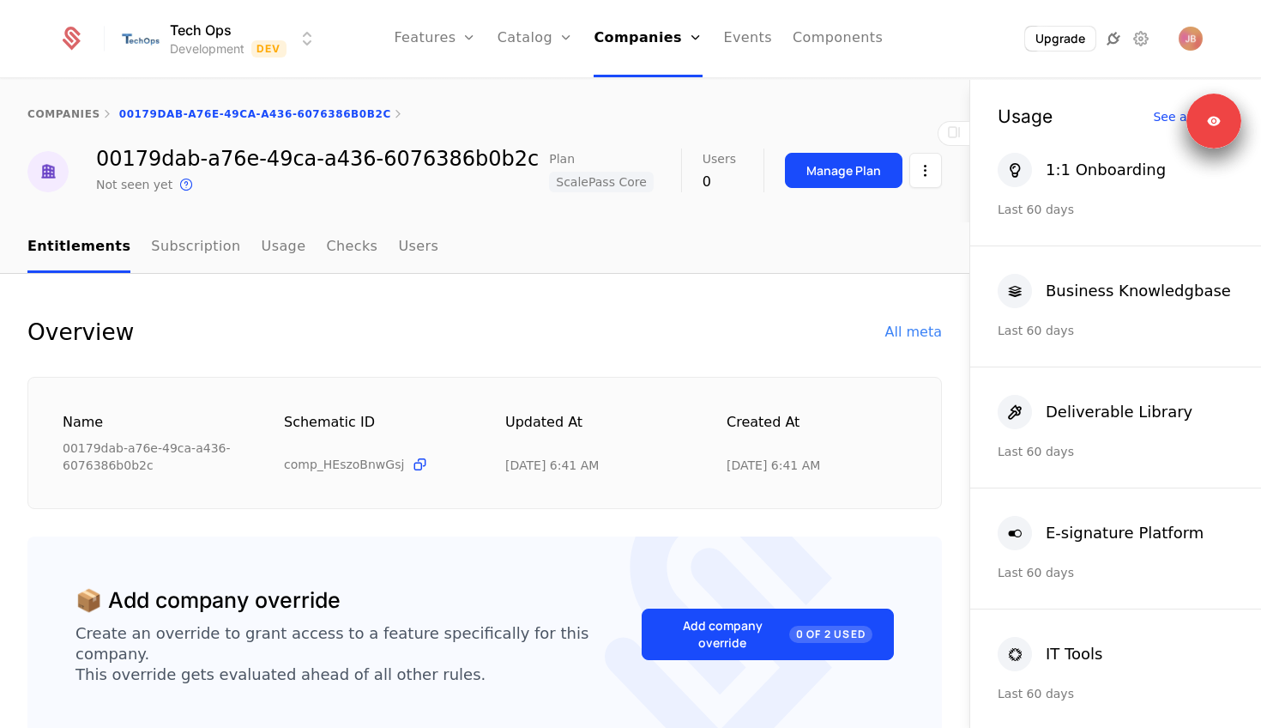
click at [1116, 41] on icon at bounding box center [1113, 38] width 21 height 21
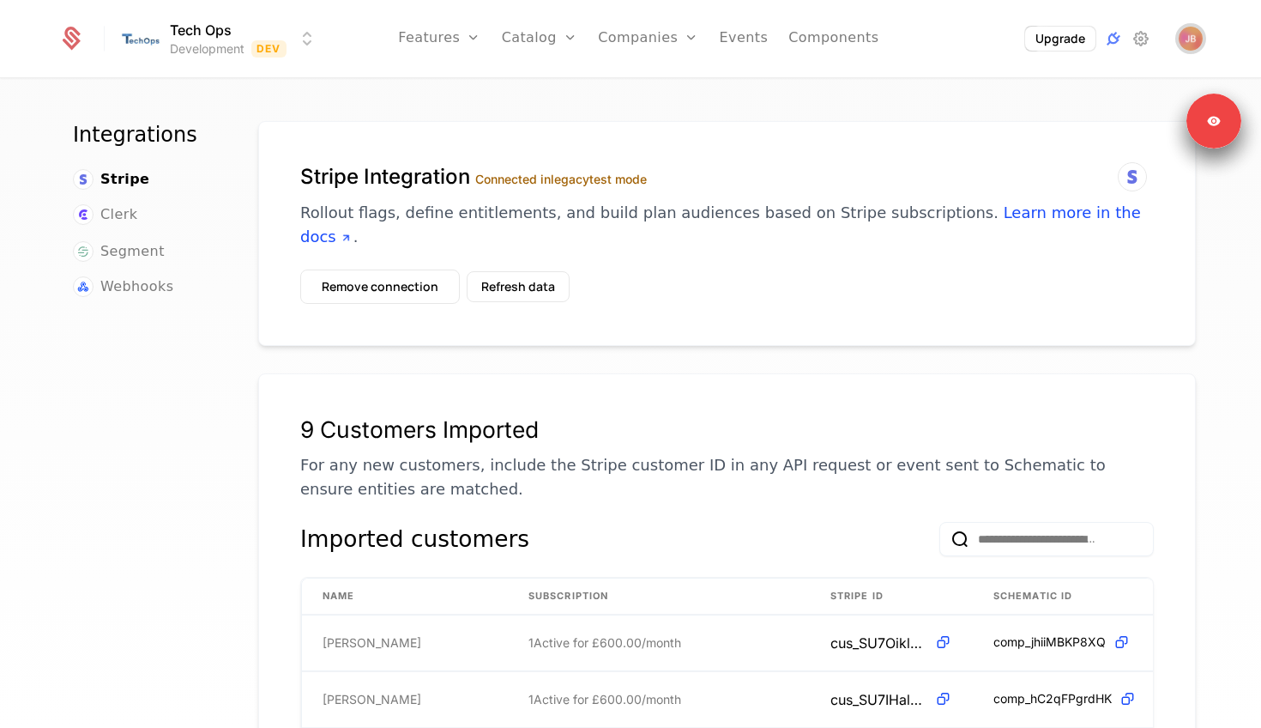
click at [1200, 42] on span "Open user button" at bounding box center [1191, 39] width 24 height 24
click at [1002, 9] on div "Tech Ops Development Dev Features Features Flags Catalog Plans Add Ons Configur…" at bounding box center [630, 38] width 1145 height 77
click at [1140, 45] on icon at bounding box center [1141, 38] width 21 height 21
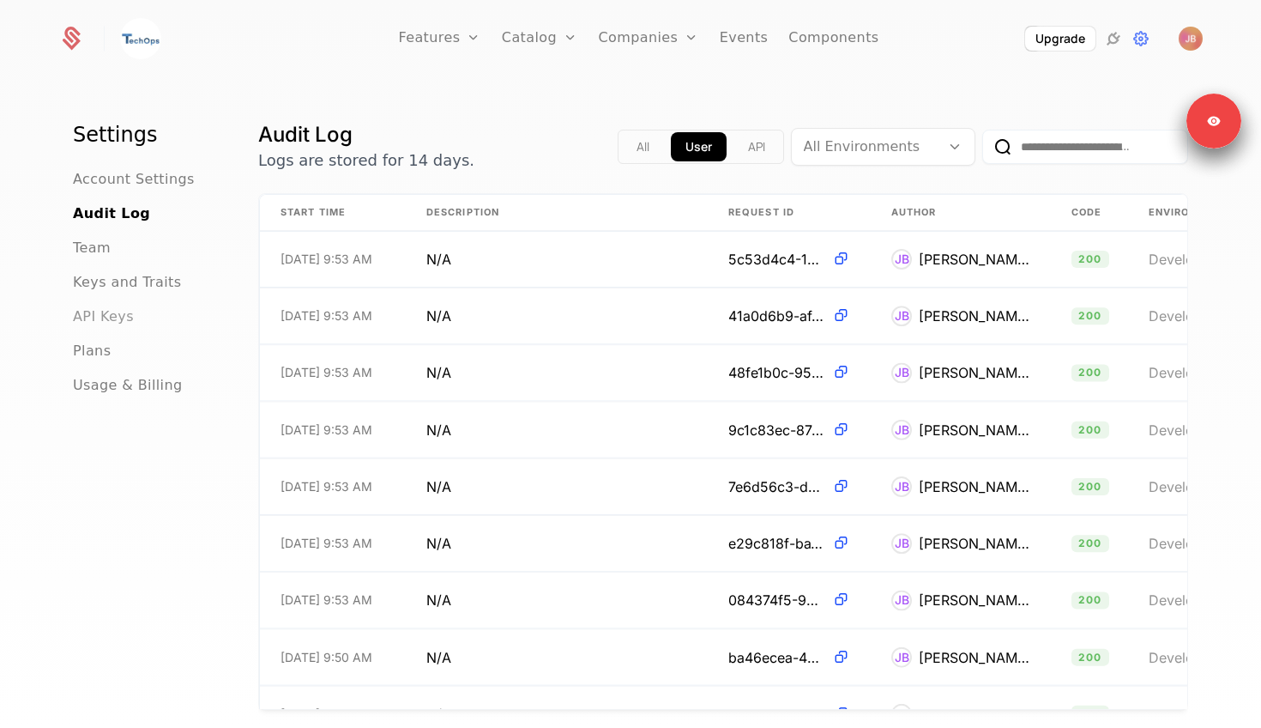
click at [100, 322] on span "API Keys" at bounding box center [103, 316] width 61 height 21
